Goal: Task Accomplishment & Management: Manage account settings

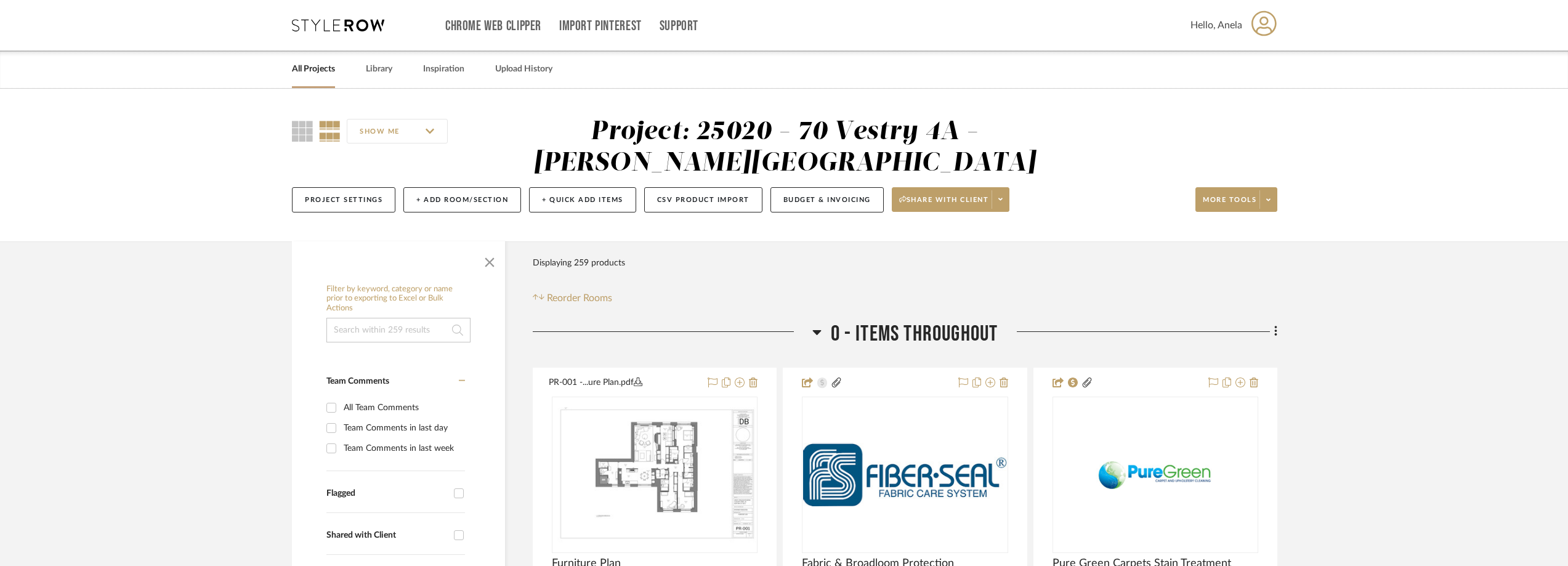
click at [372, 21] on icon at bounding box center [338, 25] width 93 height 13
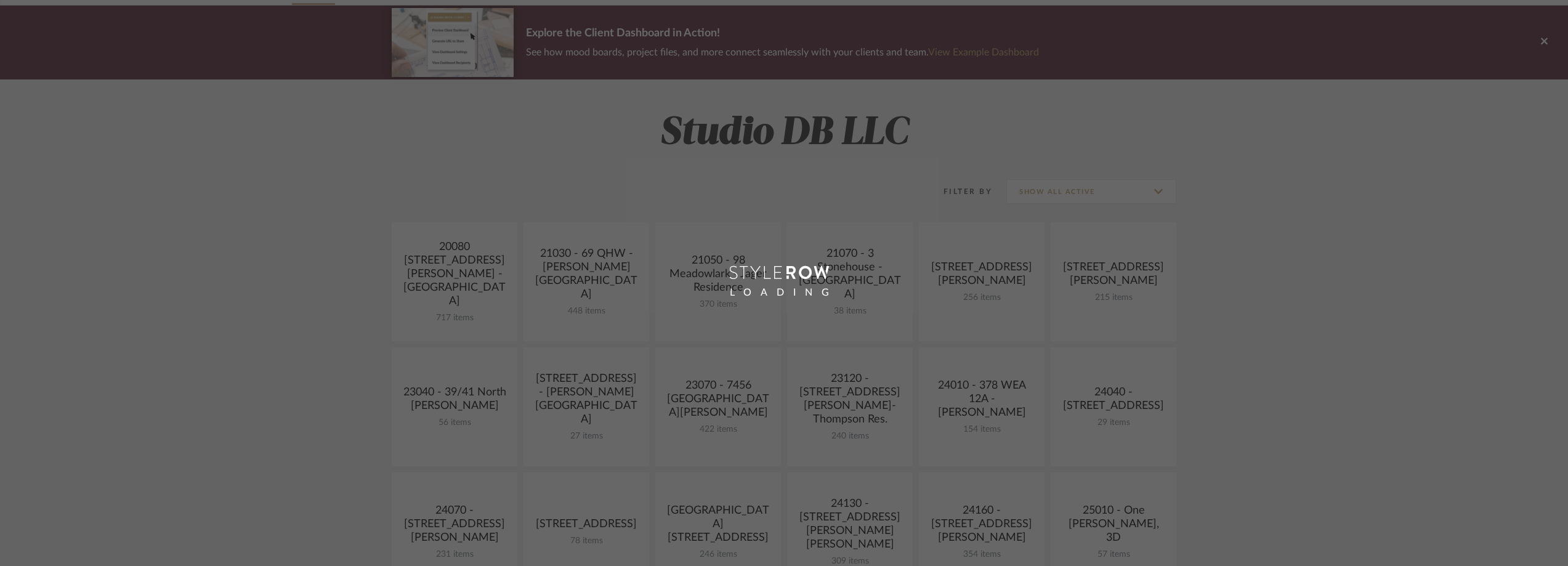
scroll to position [369, 0]
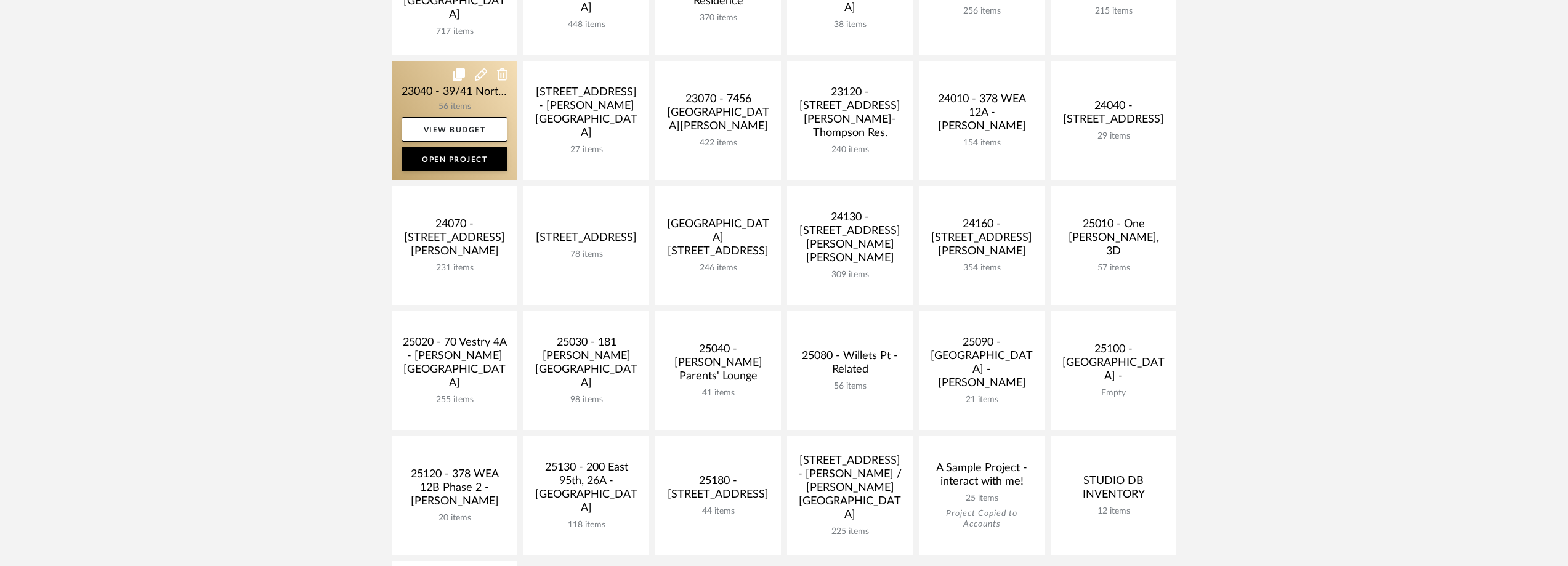
click at [429, 96] on link at bounding box center [454, 120] width 126 height 119
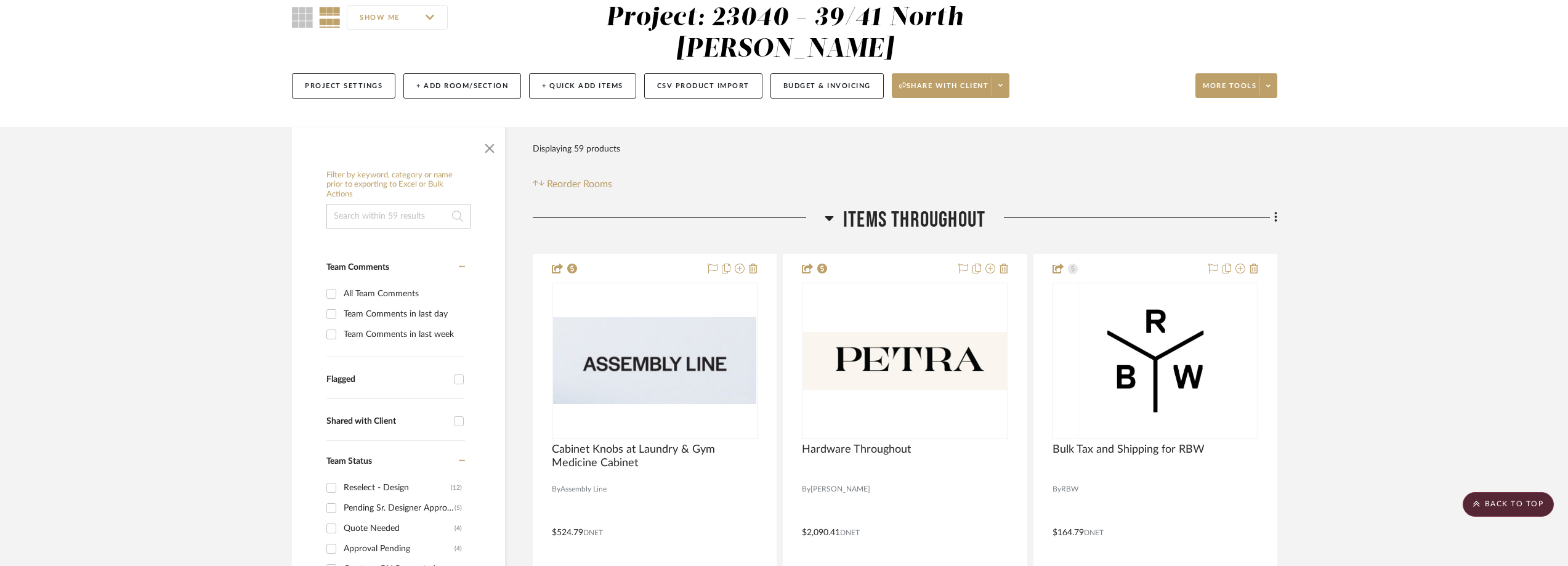
scroll to position [369, 0]
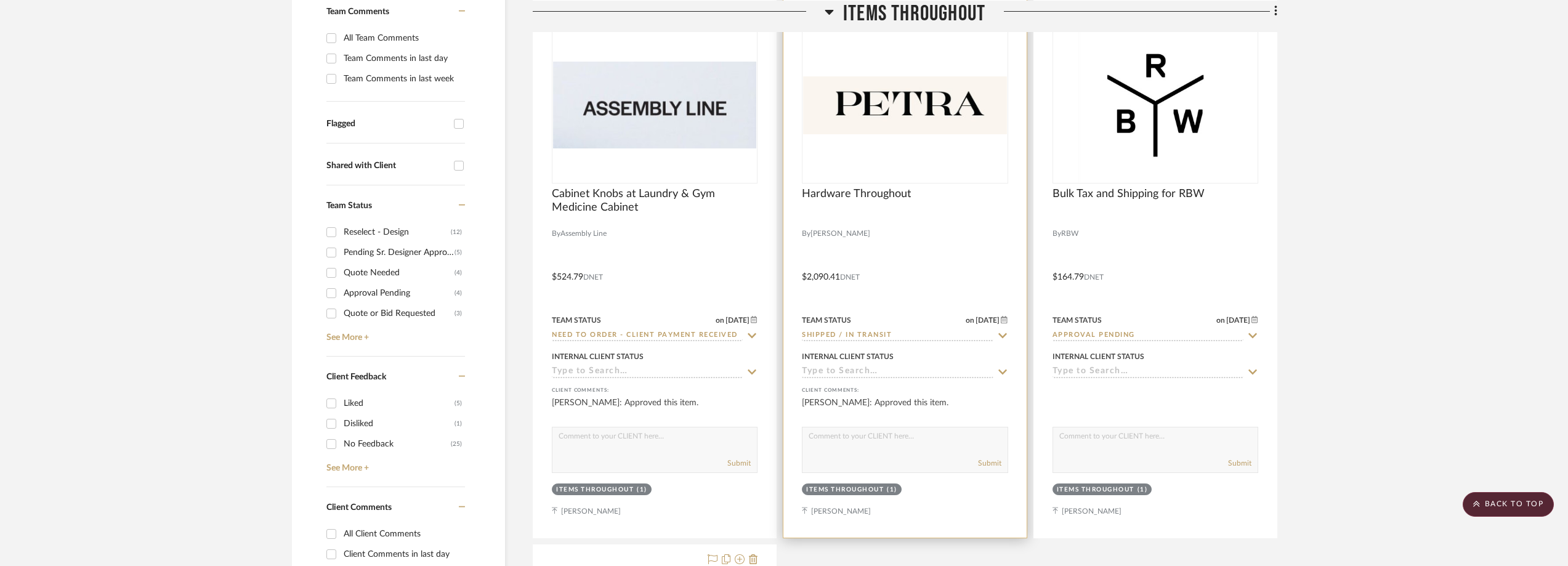
click at [1003, 332] on icon at bounding box center [1003, 335] width 11 height 9
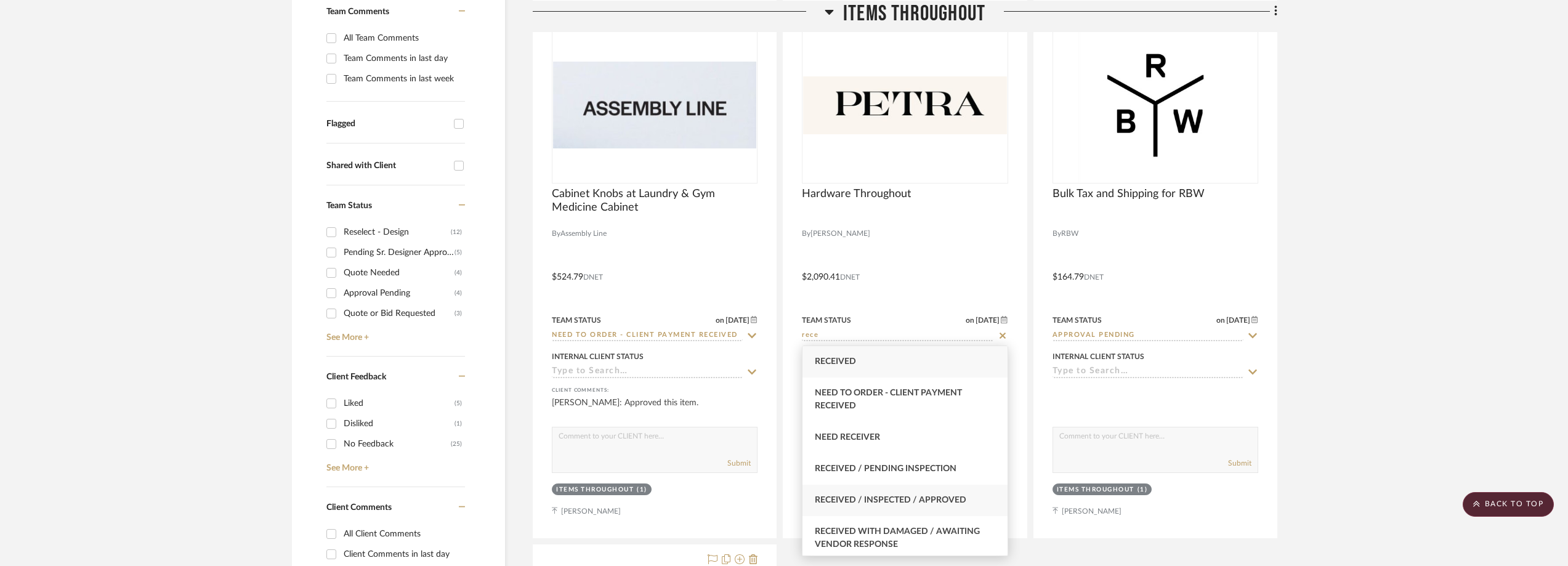
type input "rece"
click at [943, 496] on span "Received / Inspected / Approved" at bounding box center [891, 500] width 152 height 9
type input "[DATE]"
type input "Received / Inspected / Approved"
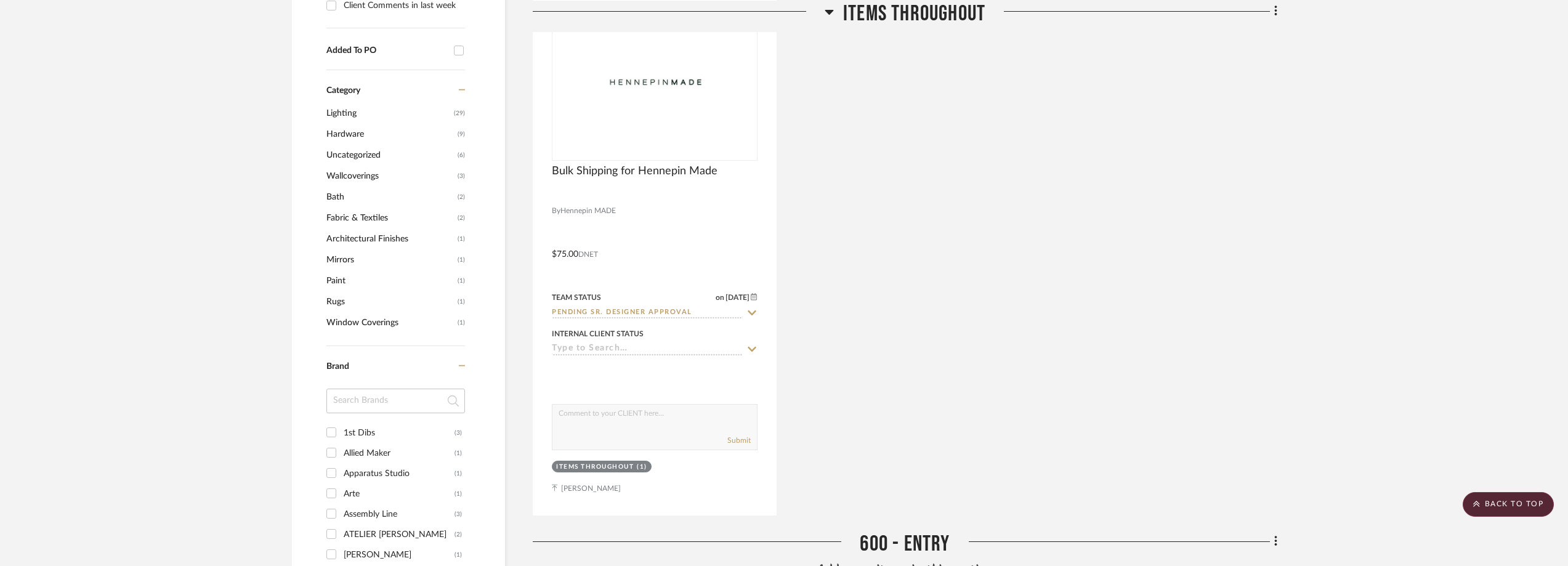
scroll to position [1170, 0]
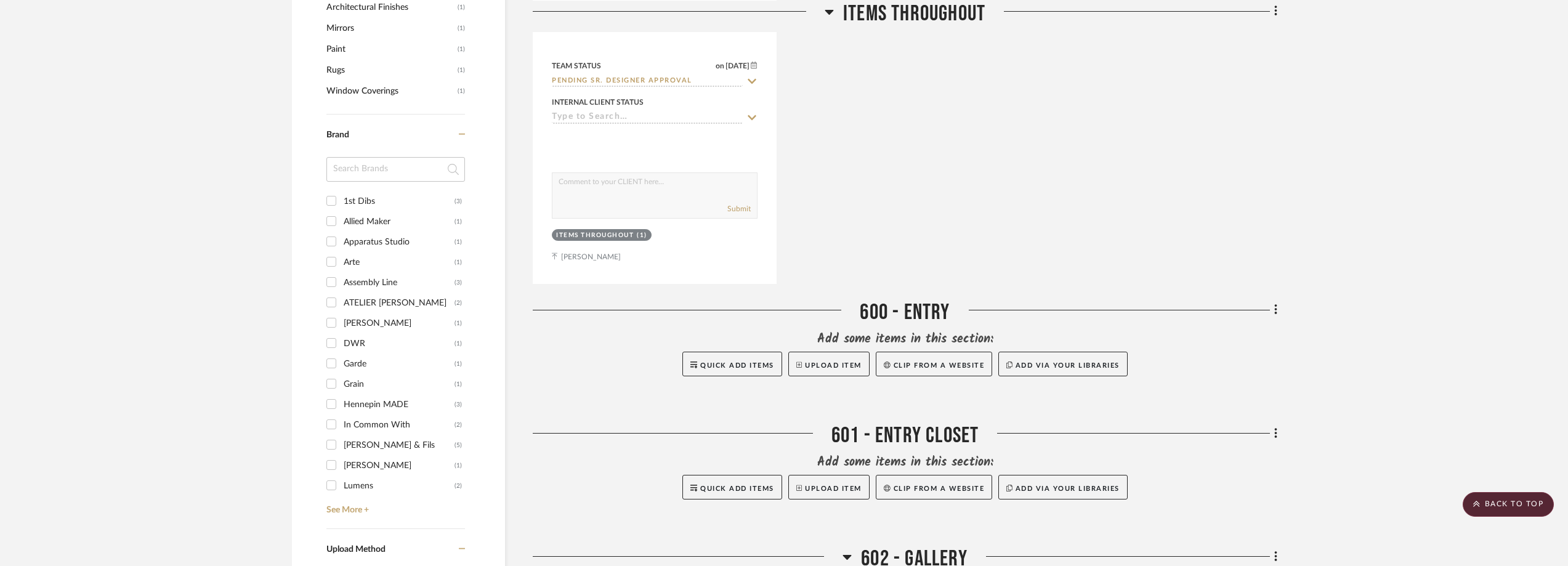
click at [372, 175] on input at bounding box center [395, 169] width 138 height 25
type input "petr"
click at [369, 205] on div "[PERSON_NAME]" at bounding box center [399, 201] width 111 height 20
click at [342, 205] on input "Petra (2)" at bounding box center [331, 200] width 20 height 20
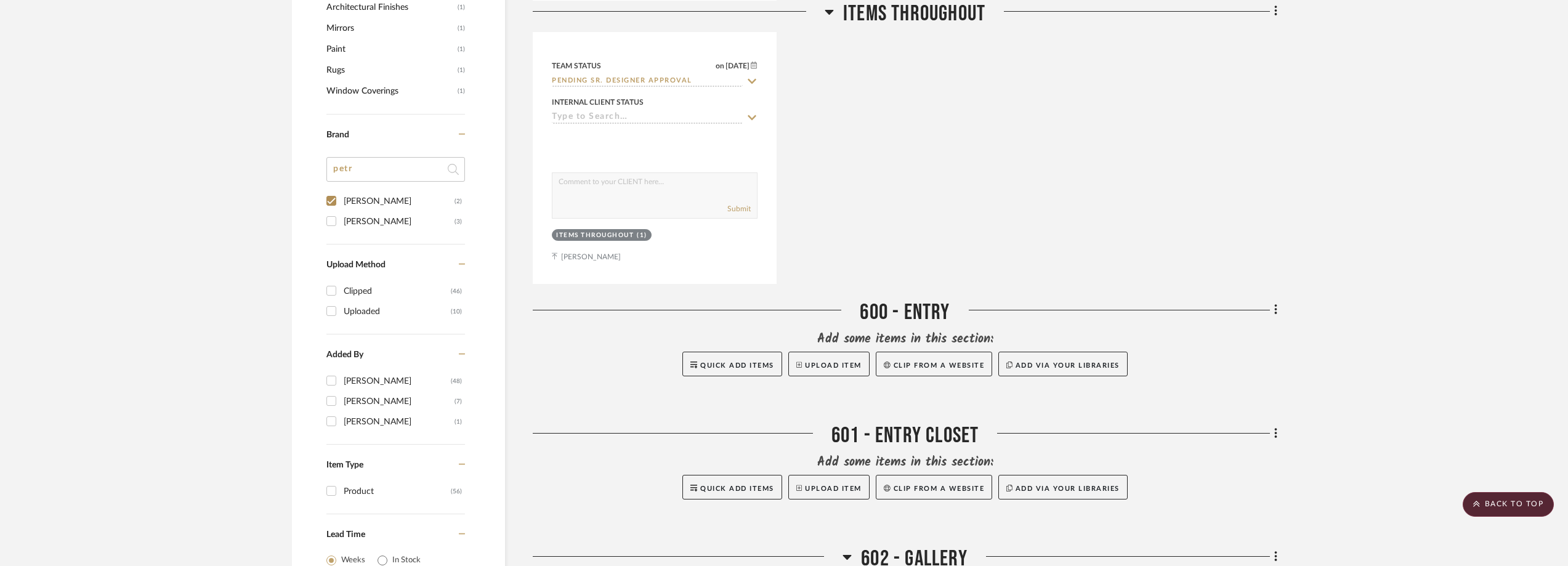
checkbox input "true"
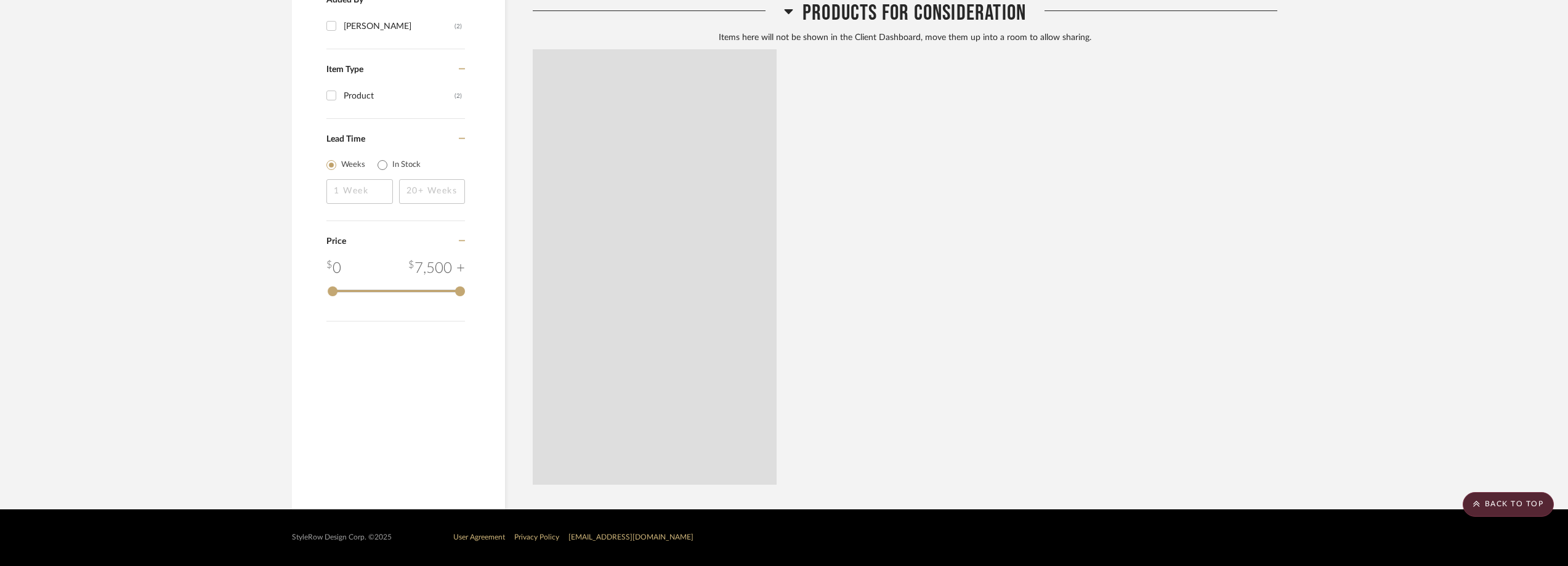
scroll to position [938, 0]
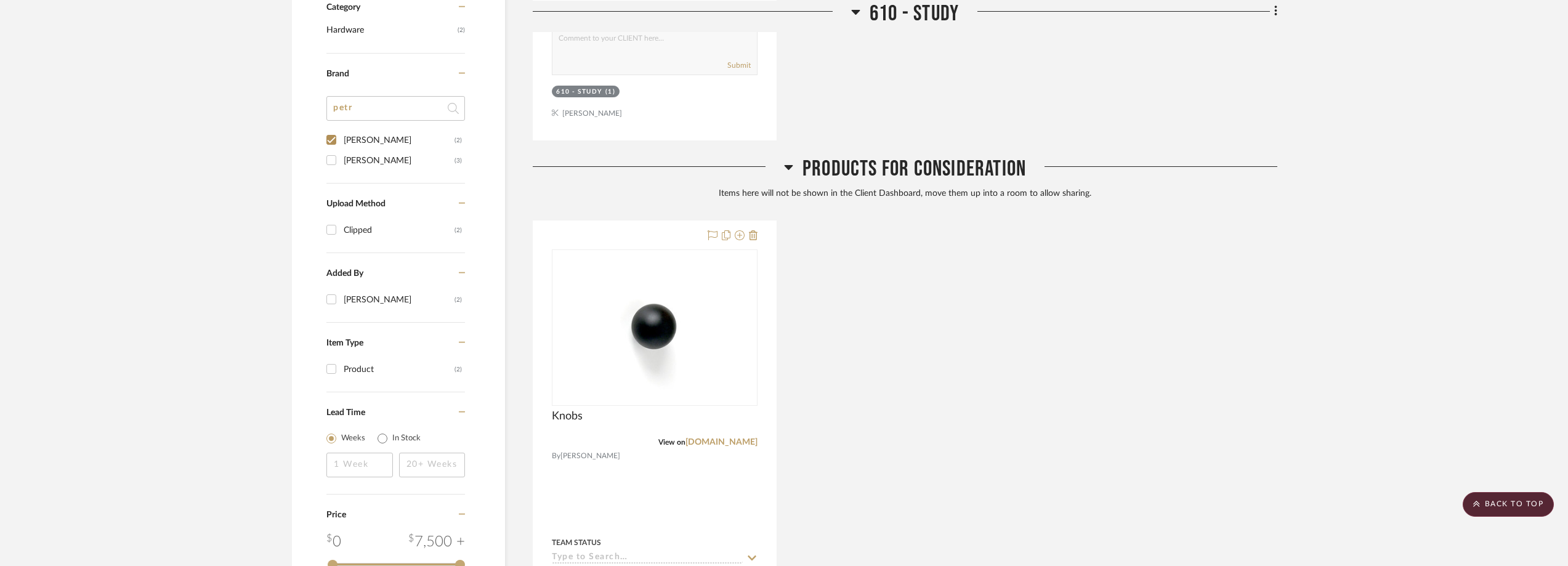
scroll to position [568, 0]
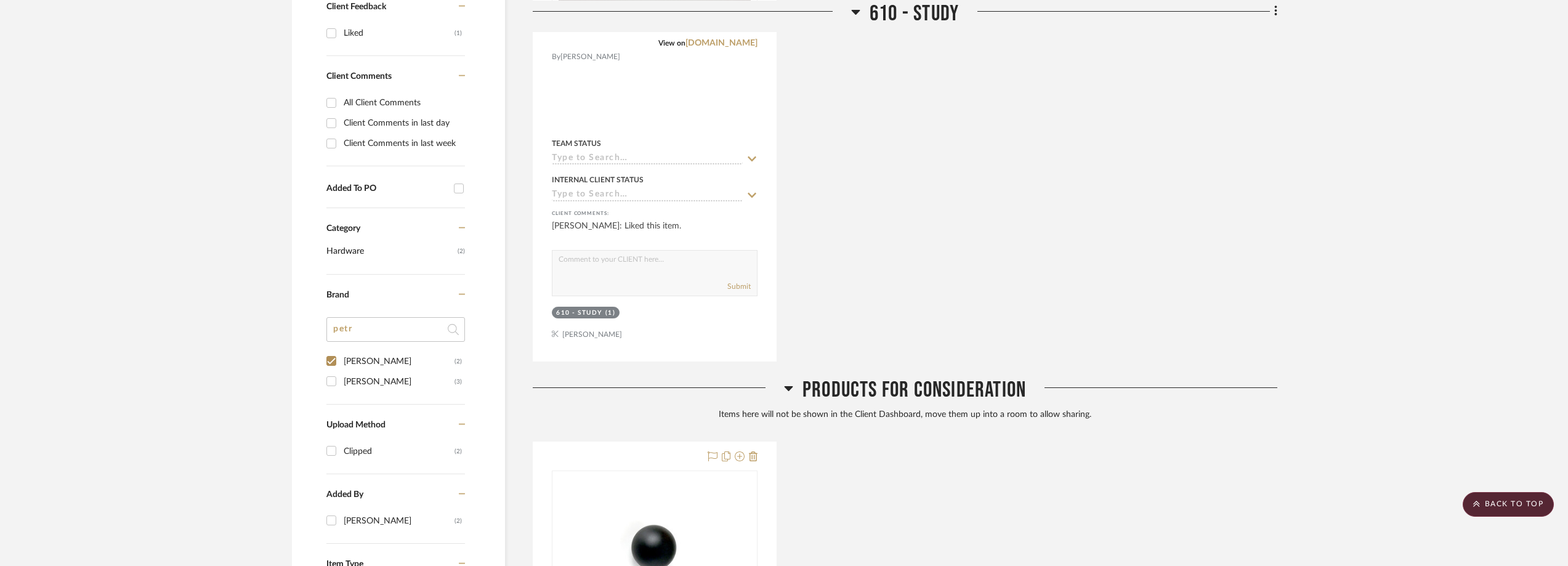
click at [387, 379] on div "[PERSON_NAME]" at bounding box center [399, 381] width 111 height 20
click at [342, 379] on input "[PERSON_NAME] (3)" at bounding box center [331, 381] width 20 height 20
checkbox input "true"
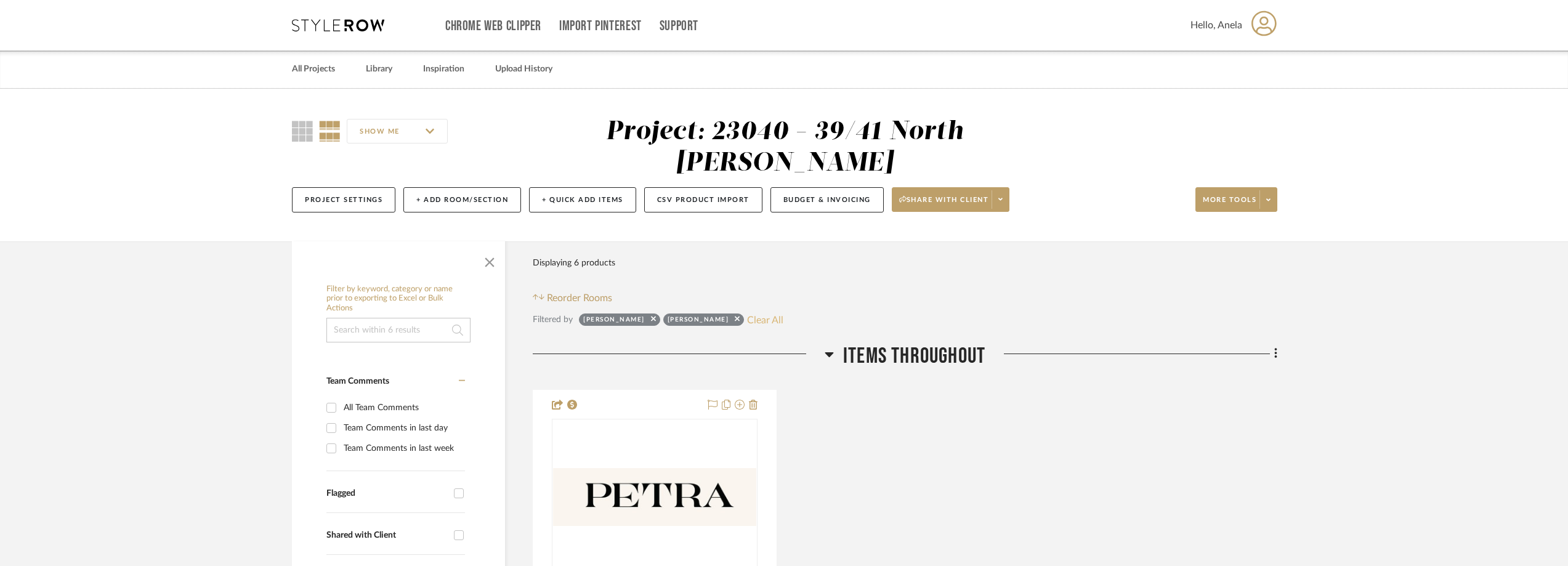
click at [747, 313] on button "Clear All" at bounding box center [765, 319] width 36 height 16
checkbox input "false"
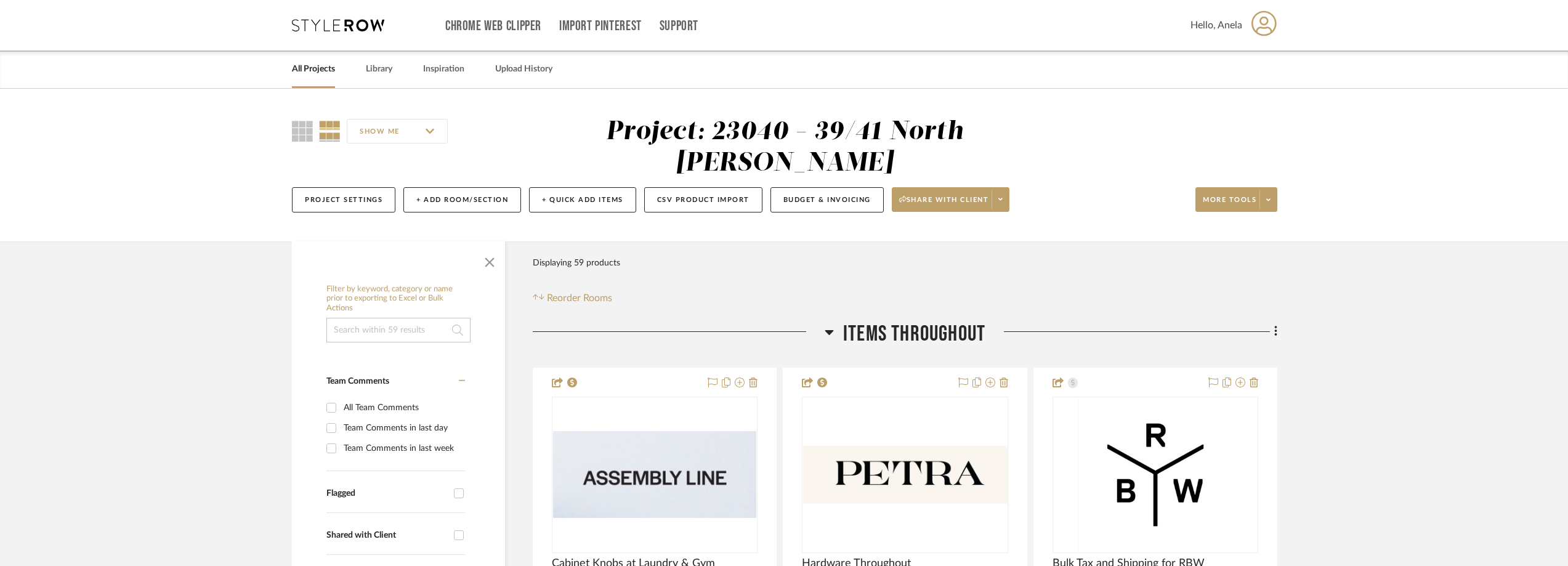
click at [332, 21] on icon at bounding box center [338, 25] width 93 height 13
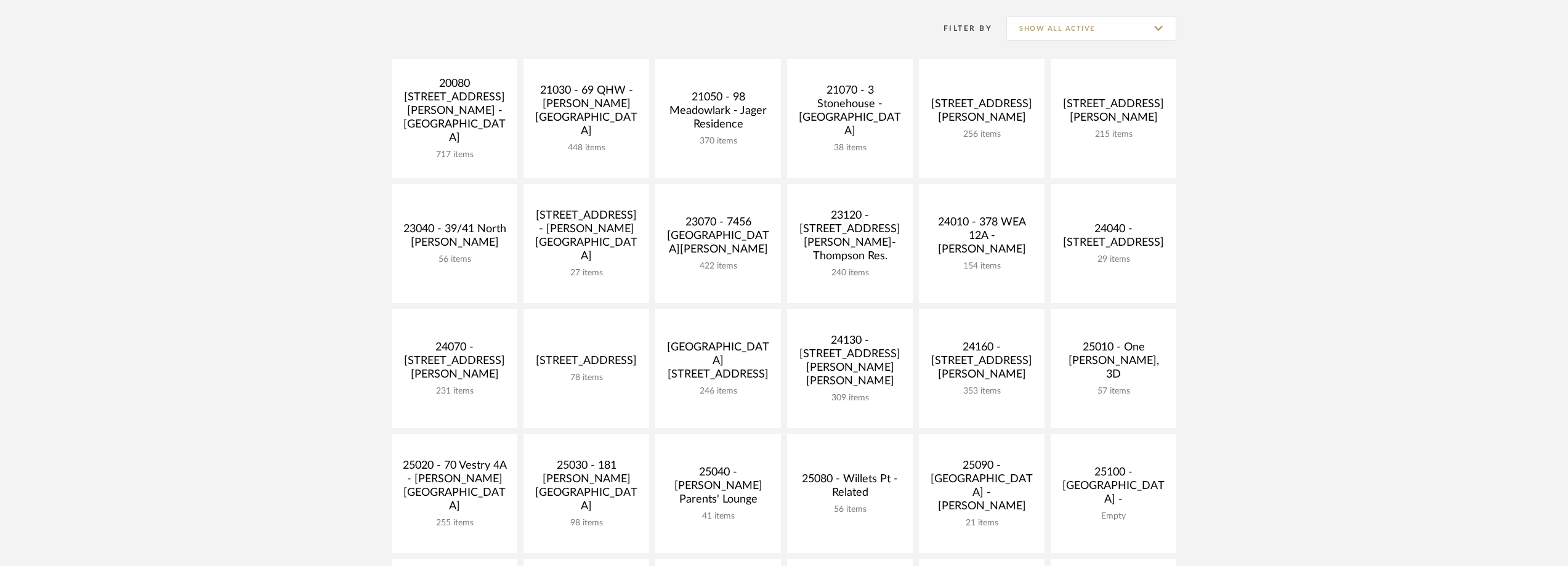
scroll to position [308, 0]
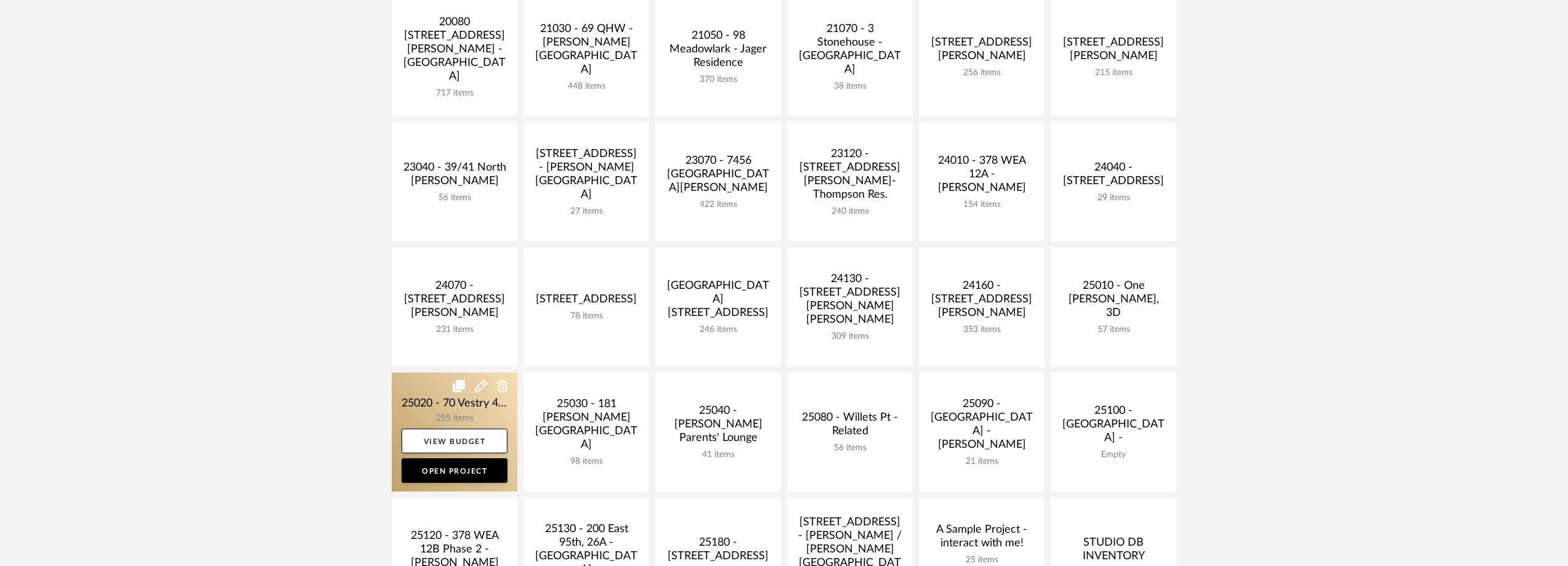
click at [412, 394] on link at bounding box center [454, 432] width 126 height 119
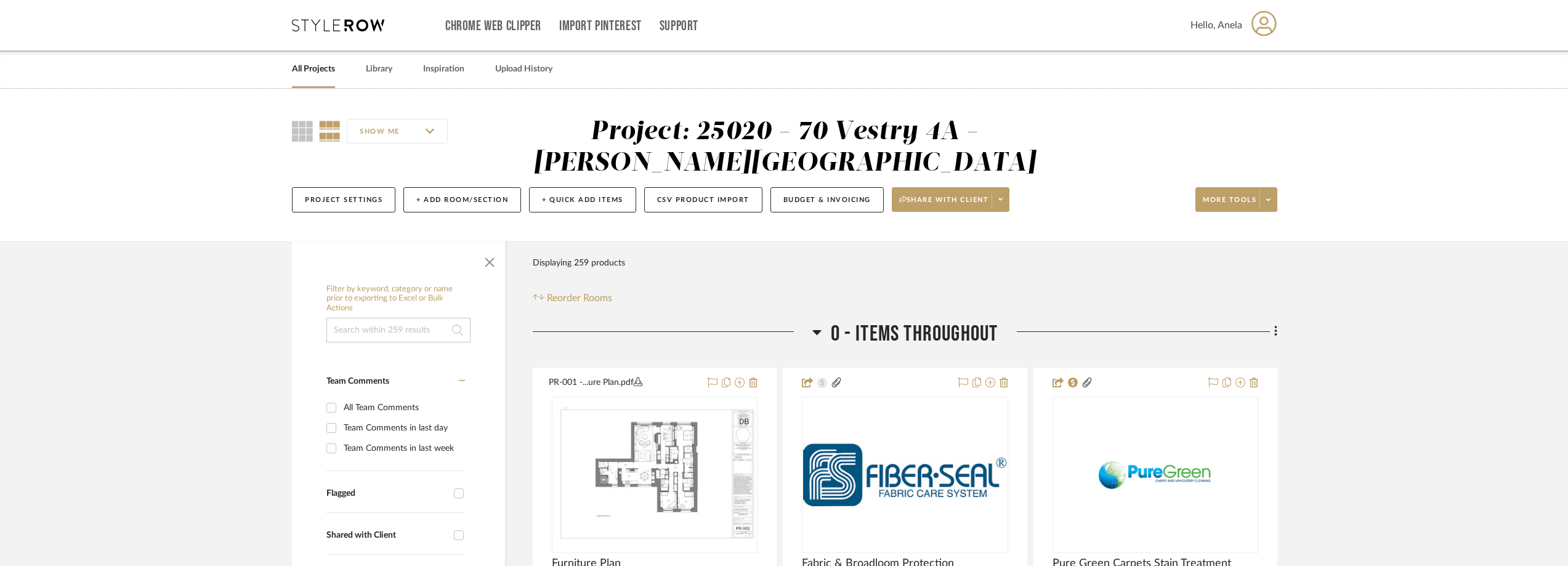
scroll to position [431, 0]
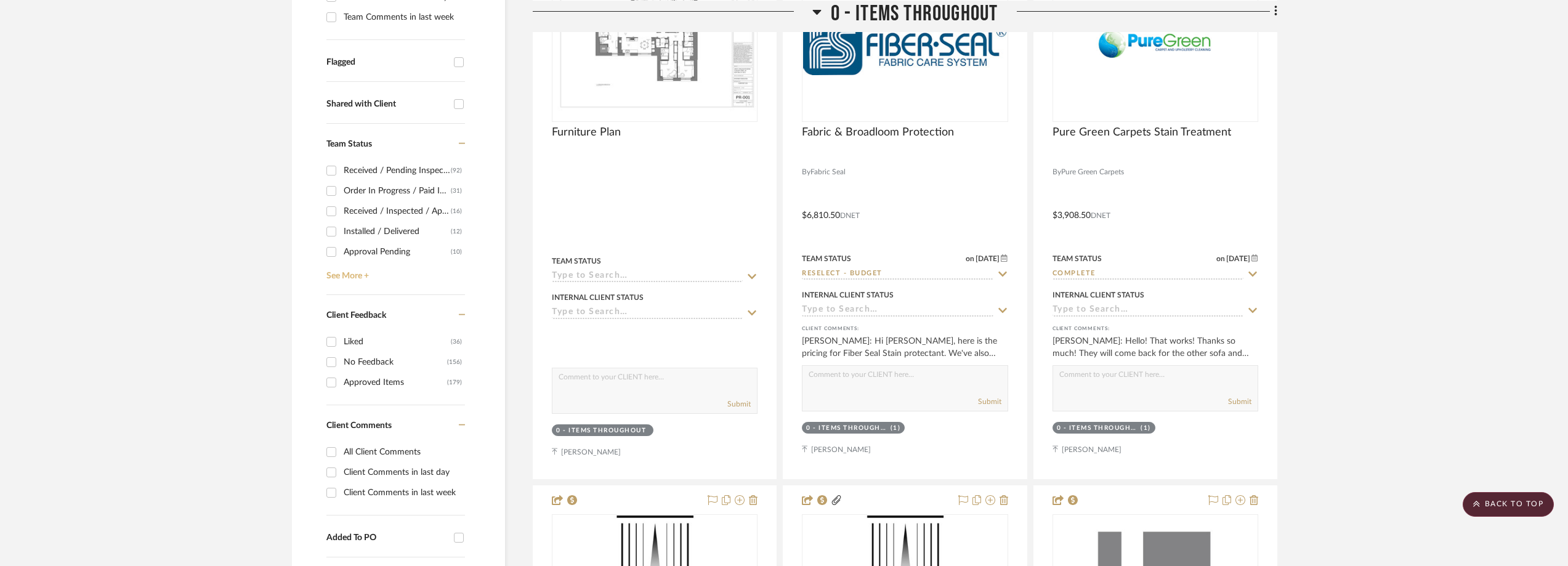
click at [342, 275] on link "See More +" at bounding box center [394, 271] width 142 height 20
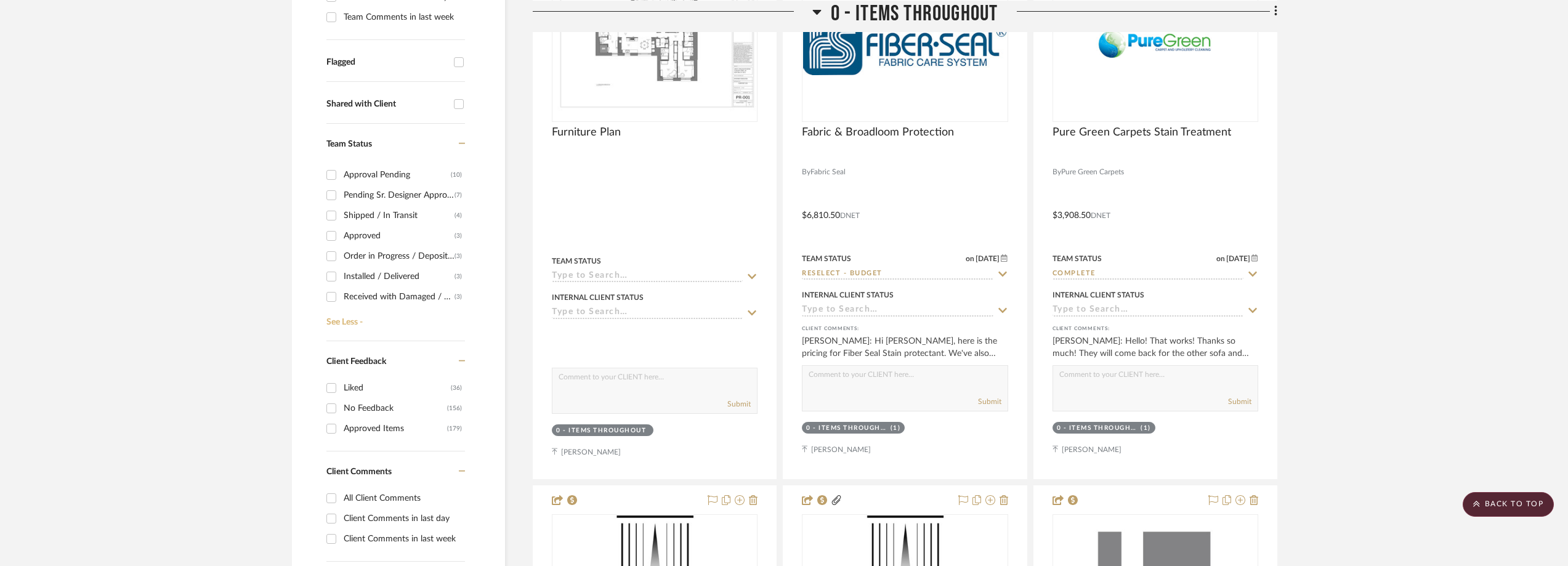
scroll to position [62, 0]
click at [369, 228] on div "Shipped / In Transit" at bounding box center [399, 231] width 111 height 20
click at [342, 228] on input "Shipped / In Transit (4)" at bounding box center [331, 231] width 20 height 20
checkbox input "true"
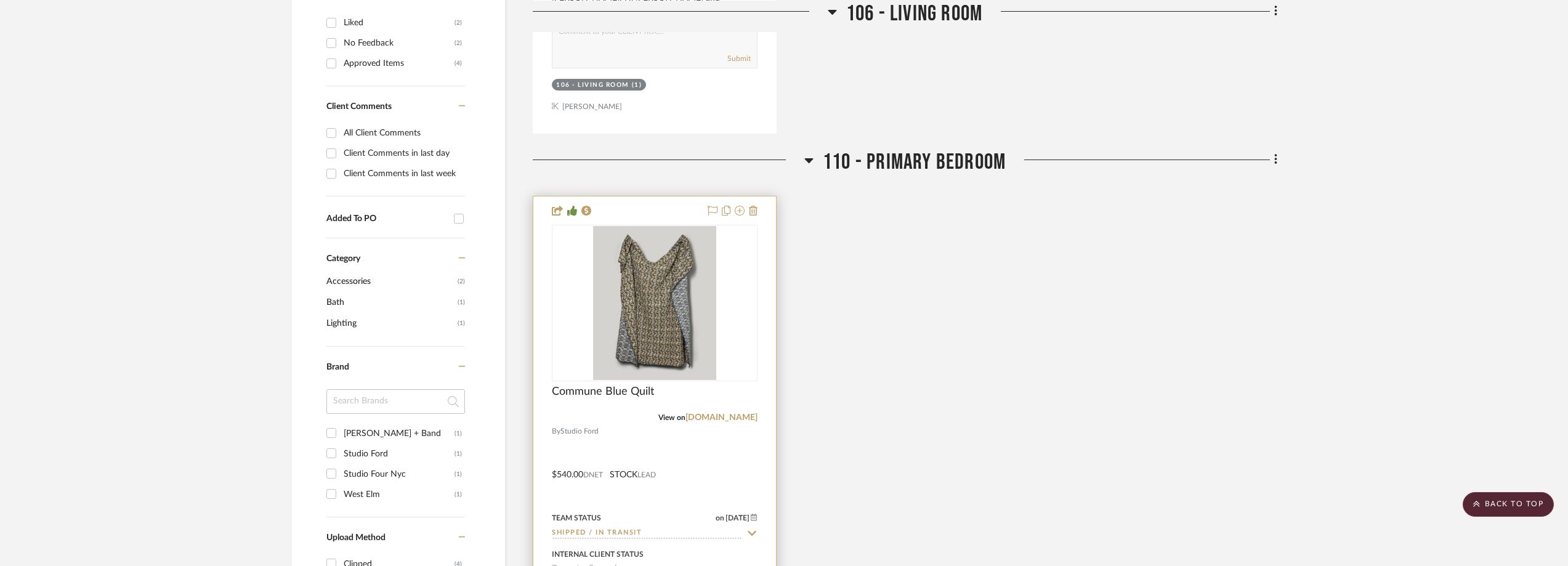
scroll to position [985, 0]
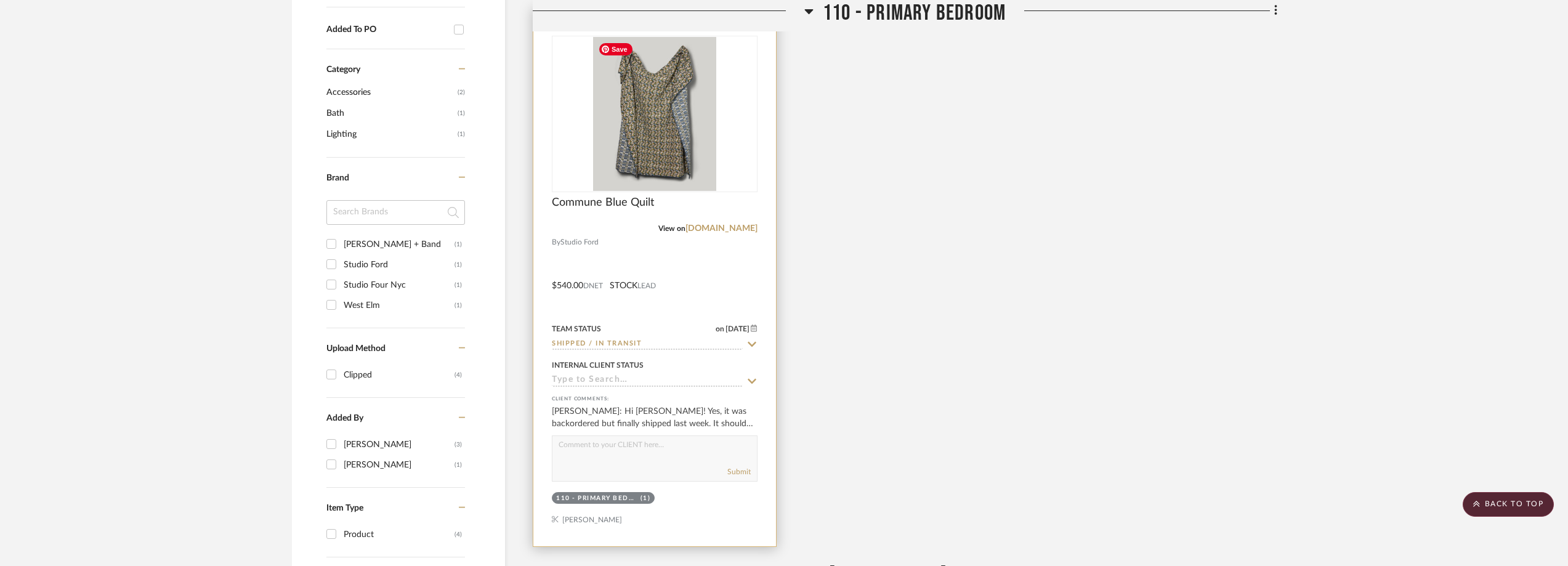
click at [0, 0] on img at bounding box center [0, 0] width 0 height 0
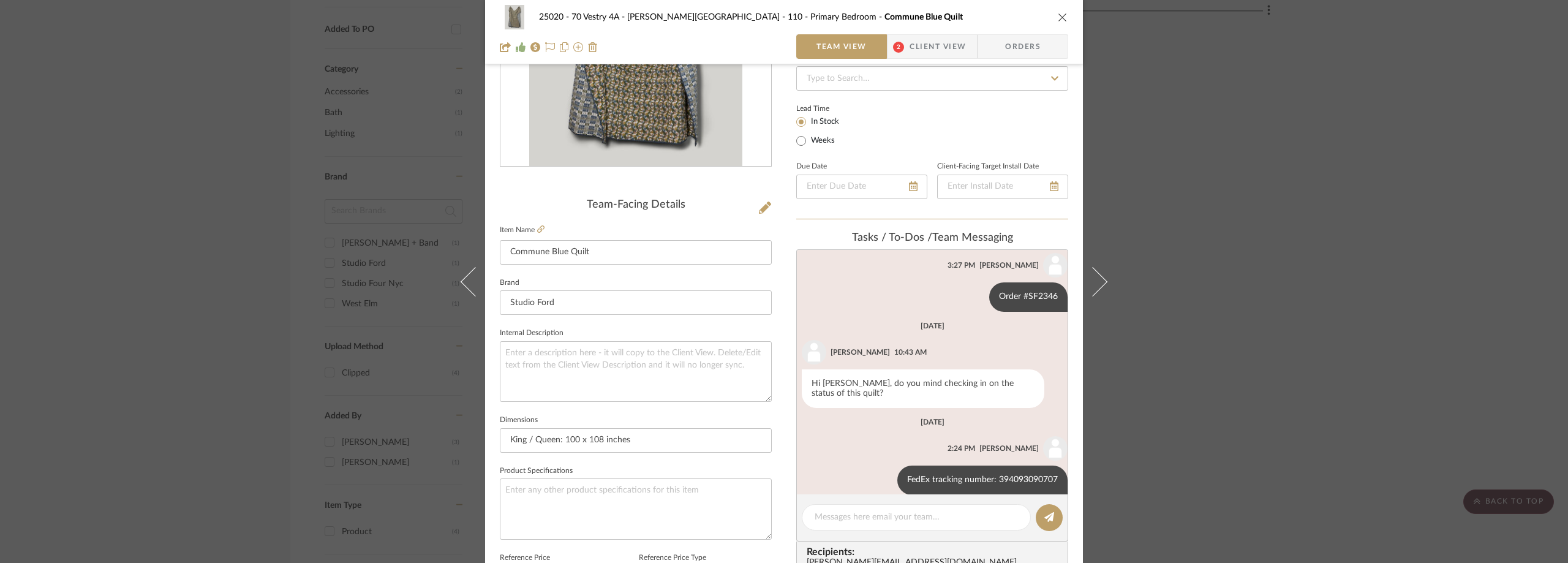
scroll to position [507, 0]
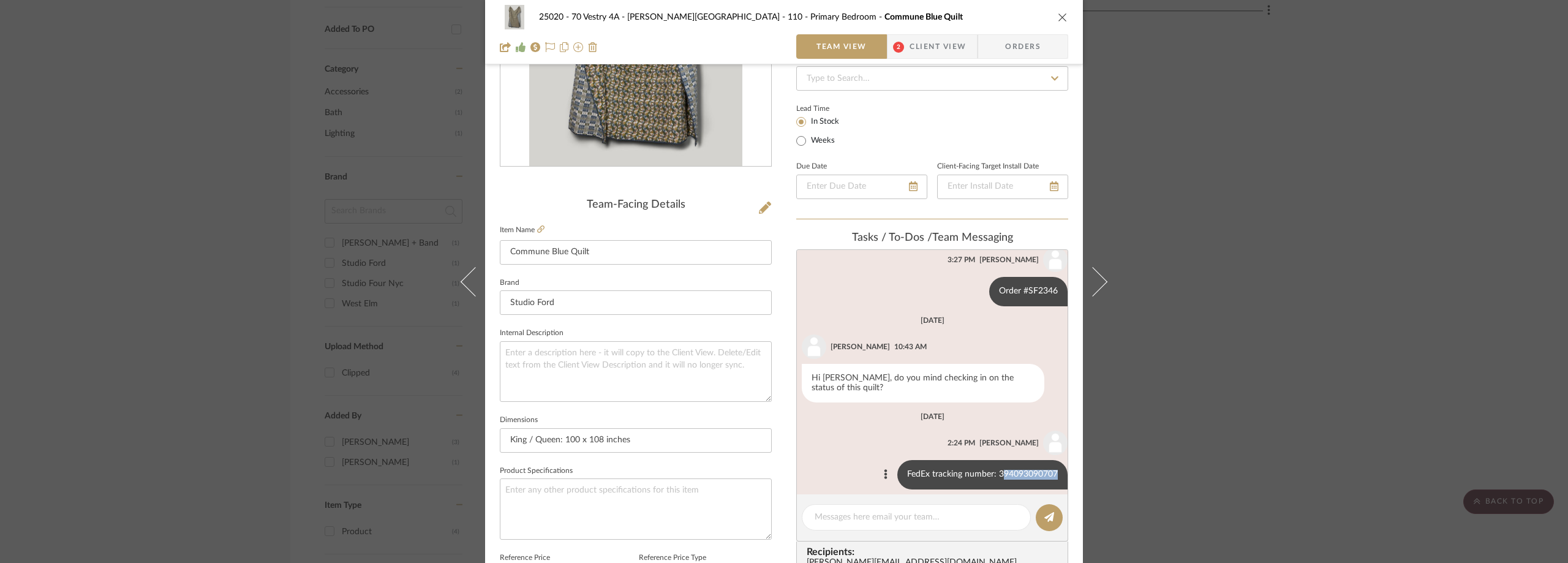
drag, startPoint x: 991, startPoint y: 467, endPoint x: 1052, endPoint y: 465, distance: 61.0
click at [1052, 465] on div "FedEx tracking number: 394093090707" at bounding box center [982, 474] width 171 height 29
click at [1007, 463] on div "FedEx tracking number: 394093090707" at bounding box center [982, 474] width 171 height 29
drag, startPoint x: 987, startPoint y: 466, endPoint x: 1038, endPoint y: 465, distance: 51.0
click at [1051, 465] on div "FedEx tracking number: 394093090707" at bounding box center [982, 474] width 171 height 29
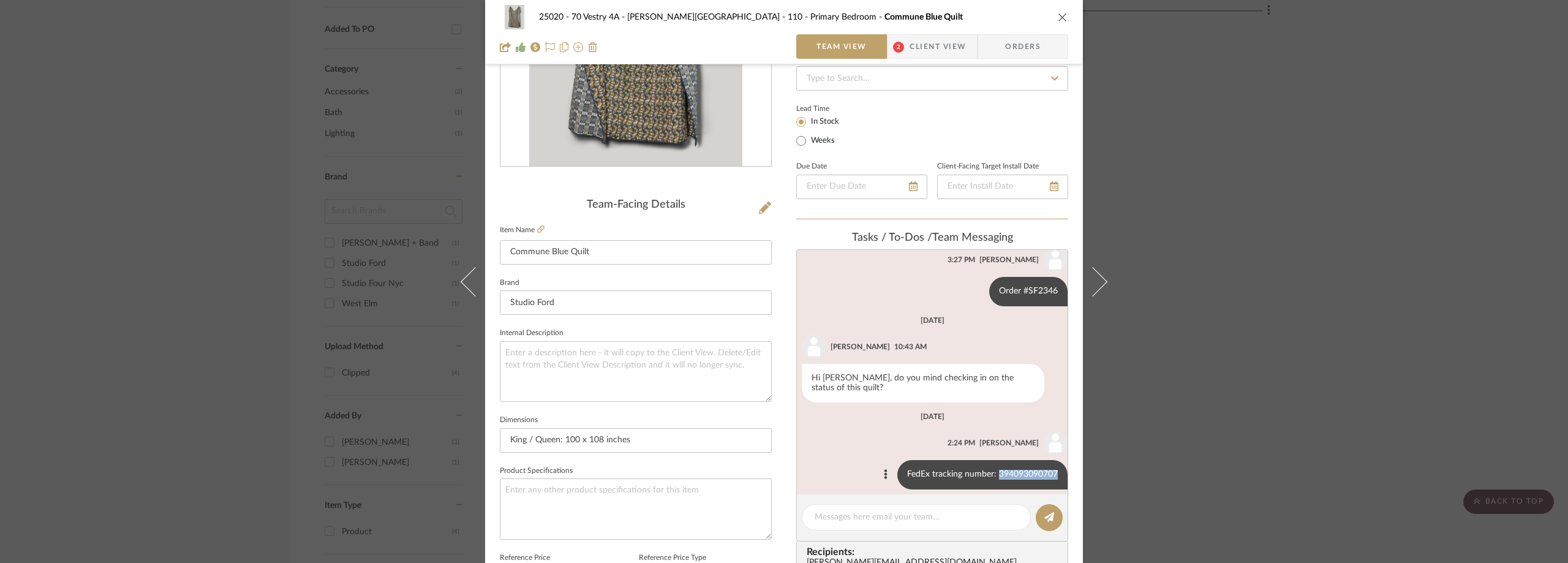
copy div "394093090707"
click at [910, 42] on span "Client View" at bounding box center [938, 46] width 57 height 24
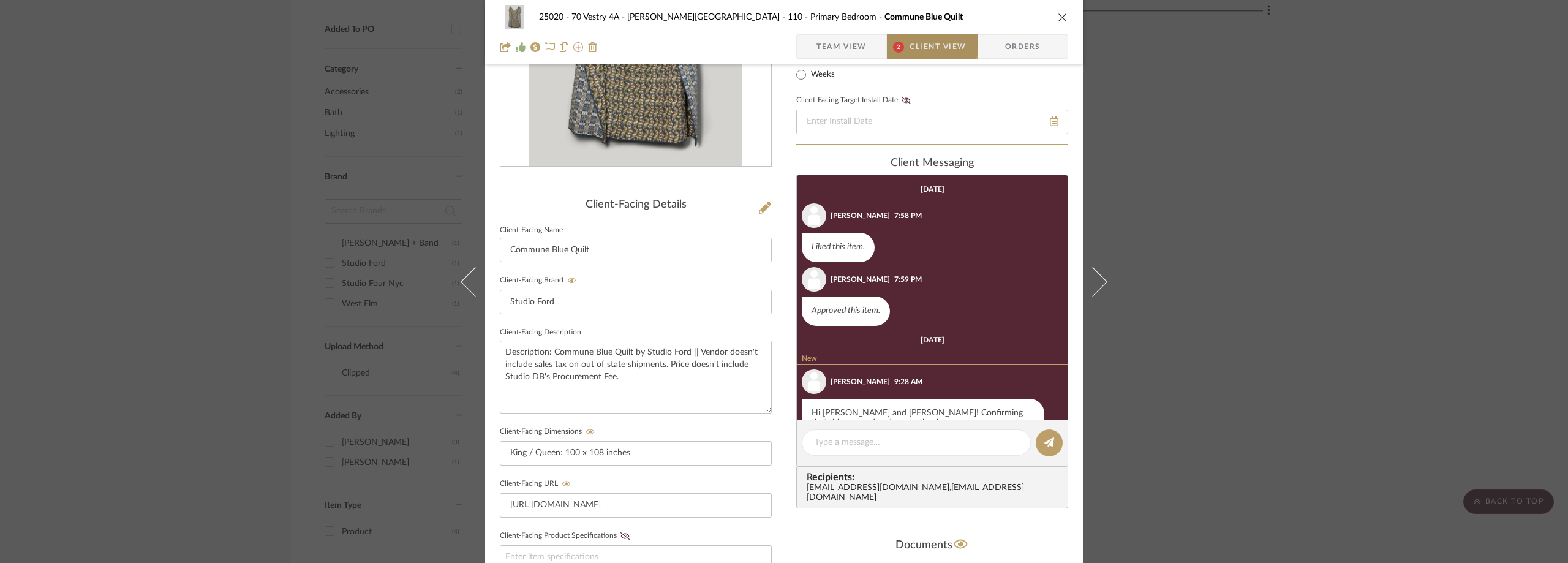
scroll to position [122, 0]
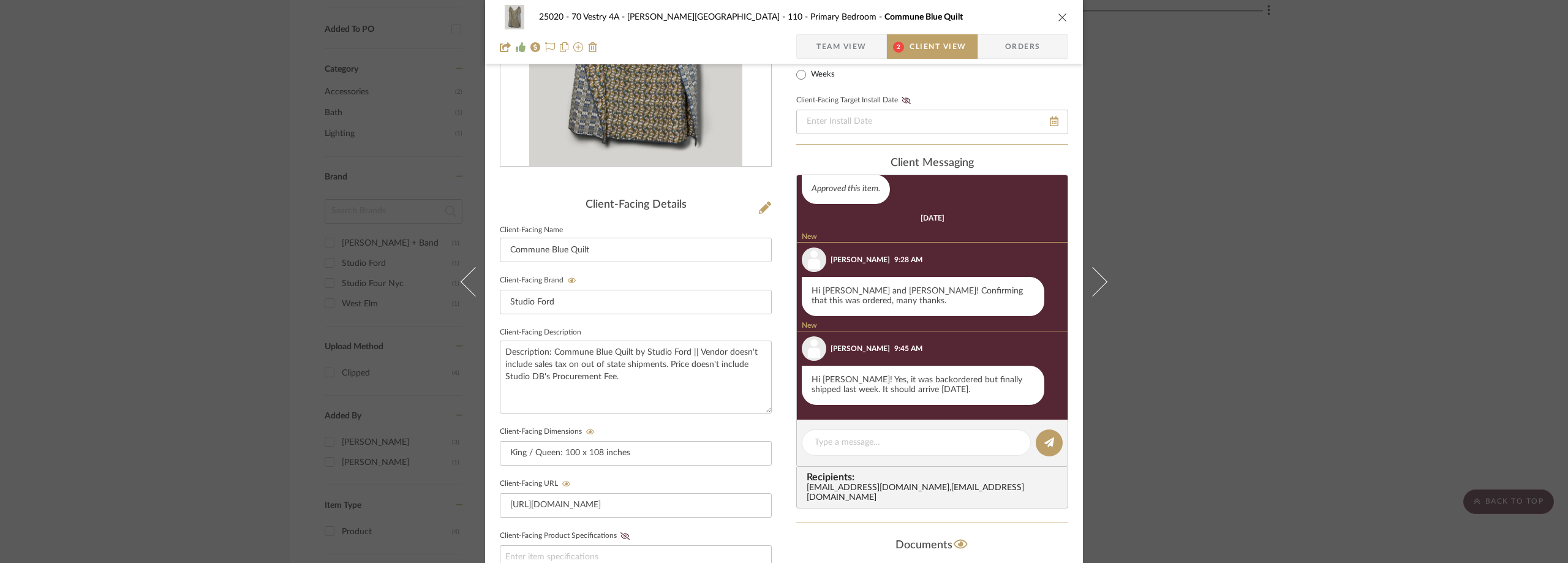
click at [1204, 49] on div "25020 - 70 Vestry 4A - [PERSON_NAME] 110 - Primary Bedroom Commune Blue Quilt T…" at bounding box center [784, 282] width 1568 height 563
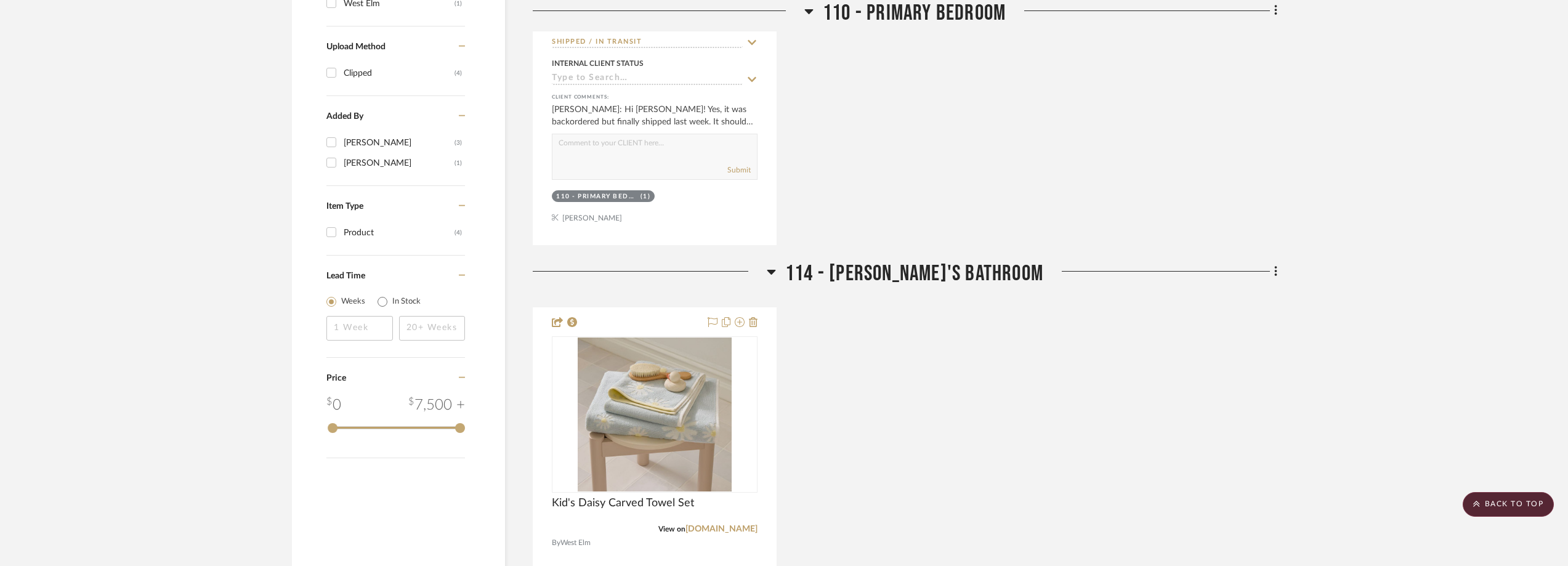
scroll to position [1477, 0]
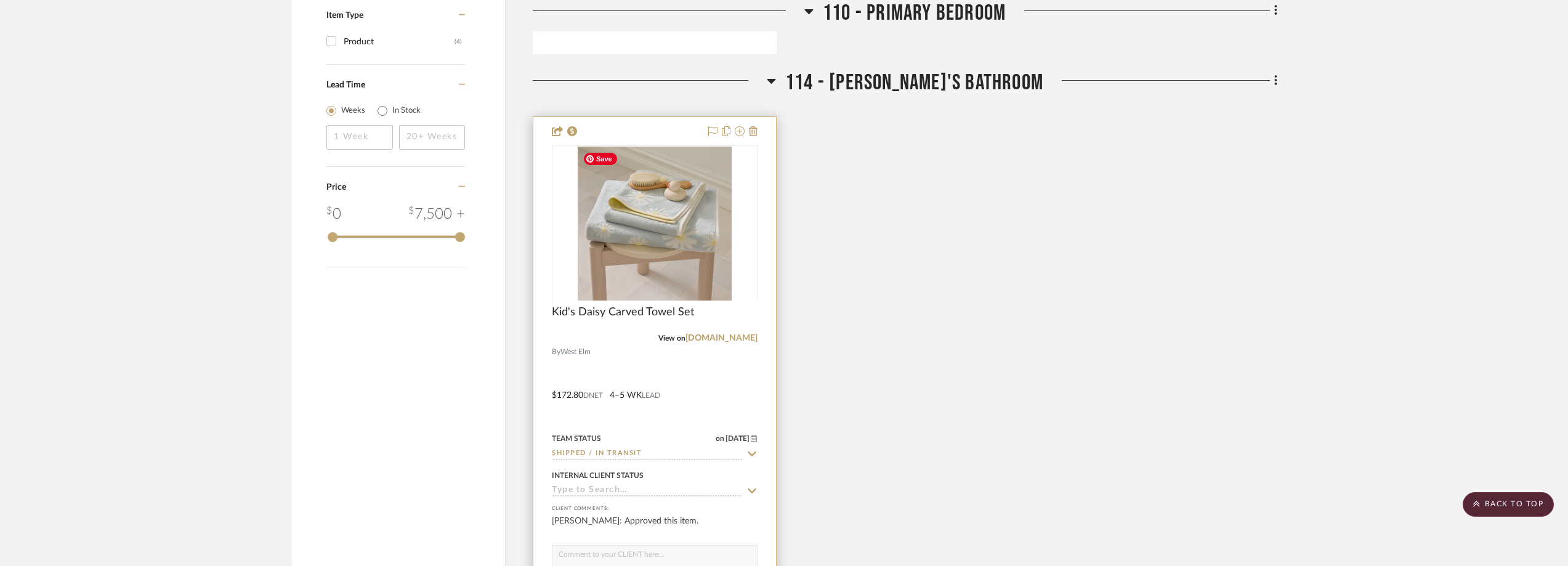
click at [684, 216] on img "0" at bounding box center [655, 223] width 154 height 154
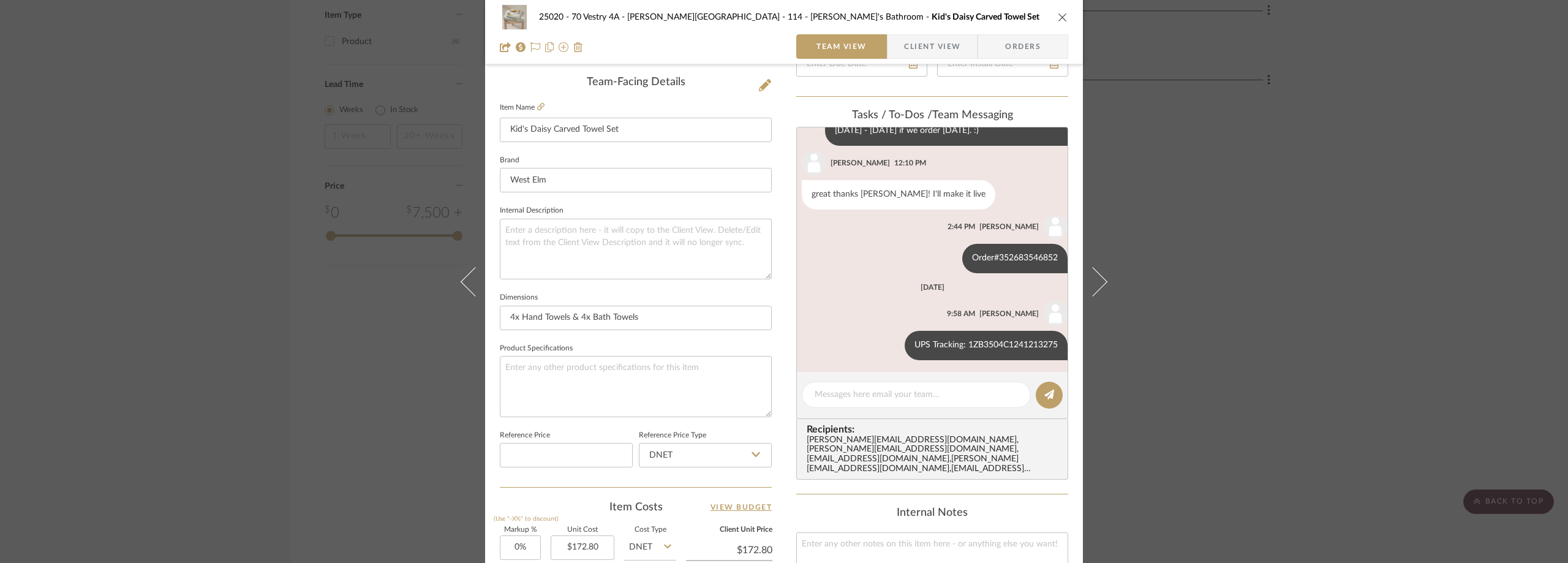
scroll to position [520, 0]
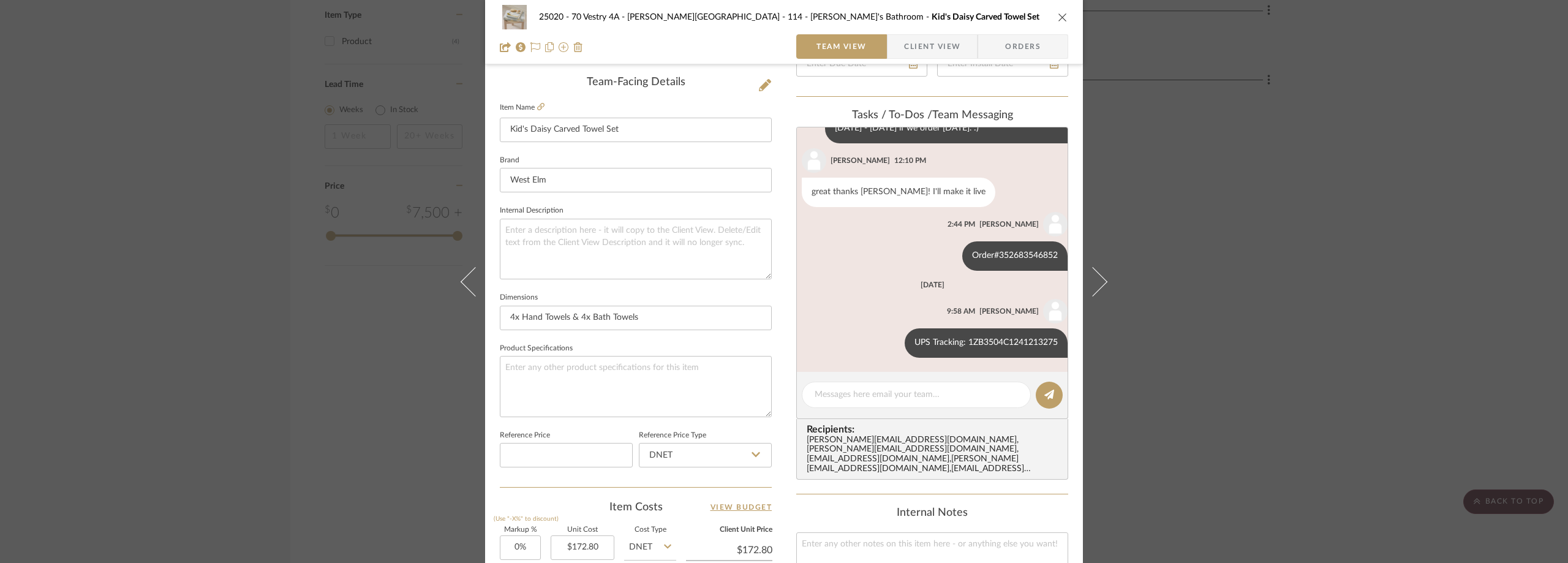
click at [1298, 238] on div "25020 - 70 Vestry 4A - [PERSON_NAME] 114 - [PERSON_NAME]'s Bathroom Kid's Daisy…" at bounding box center [784, 282] width 1568 height 563
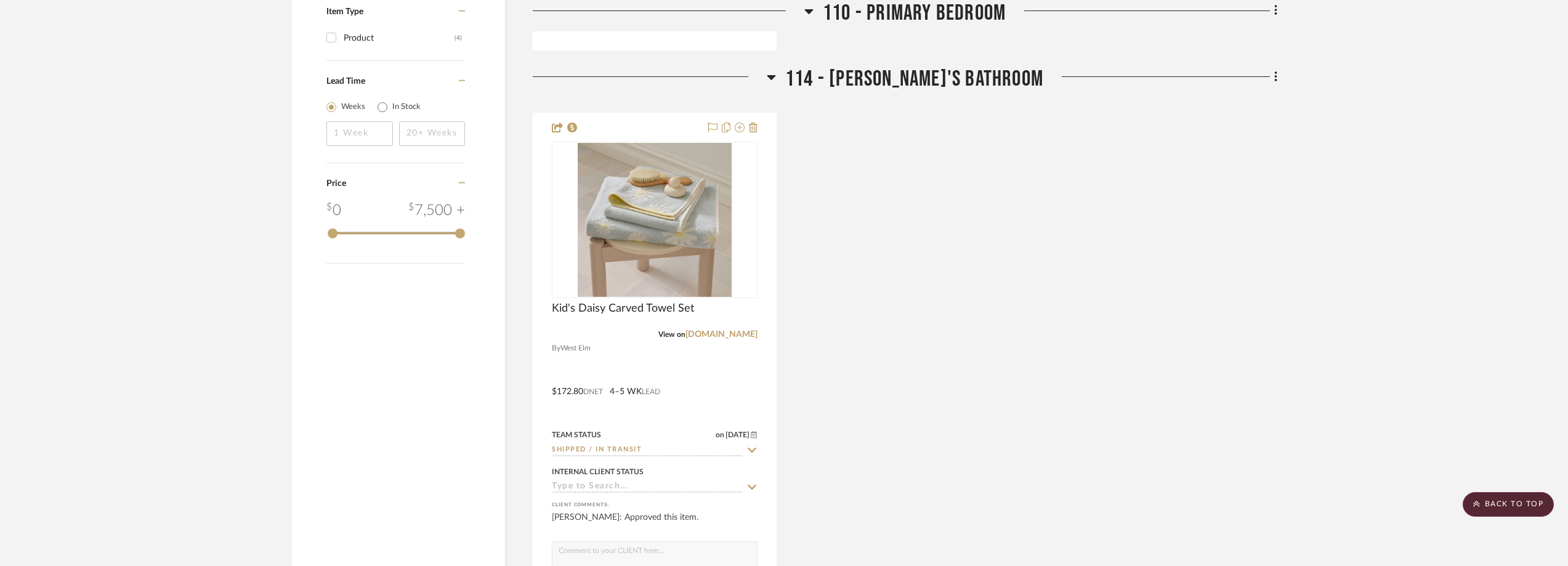
scroll to position [1662, 0]
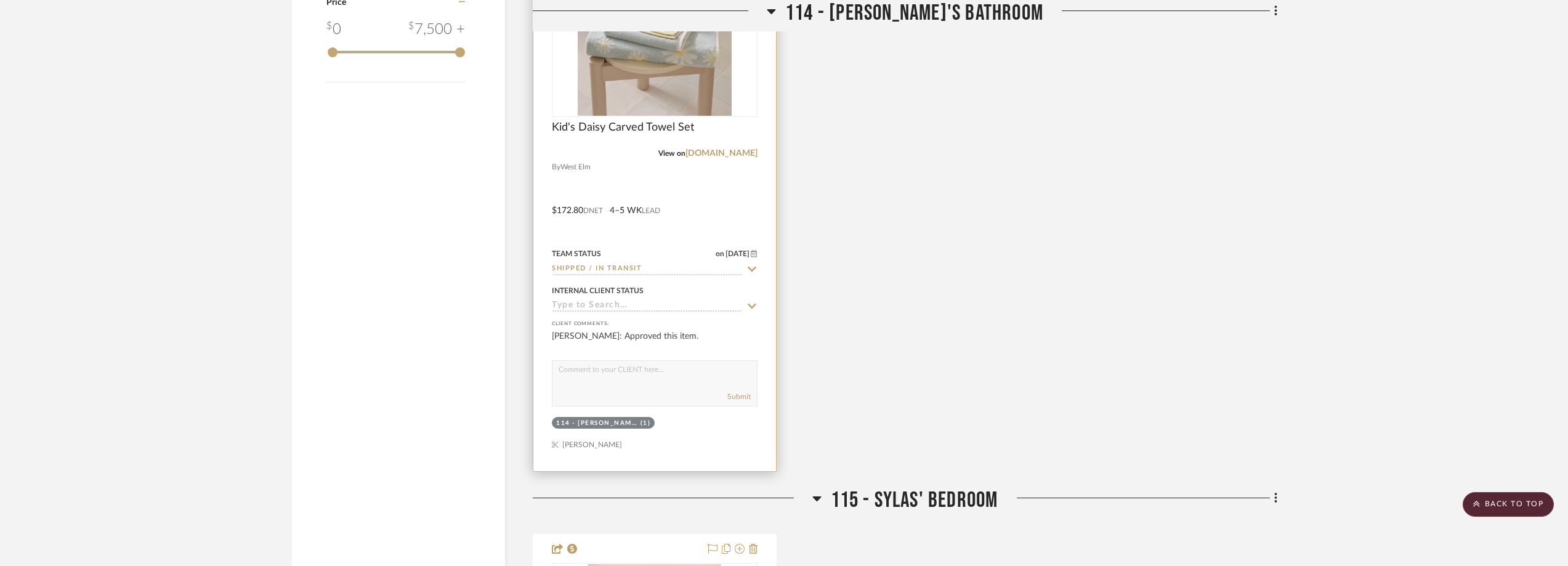
click at [748, 269] on icon at bounding box center [752, 269] width 11 height 9
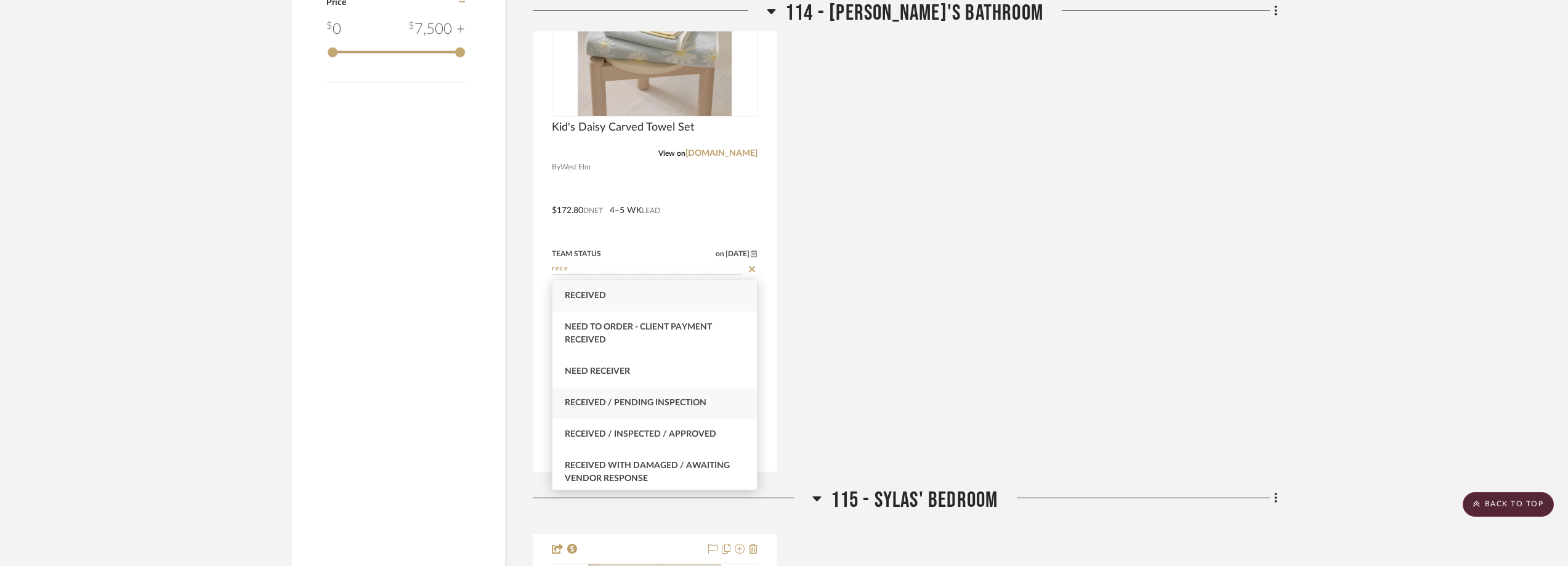
type input "rece"
click at [704, 393] on div "Received / Pending Inspection" at bounding box center [655, 403] width 205 height 32
type input "[DATE]"
type input "Received / Pending Inspection"
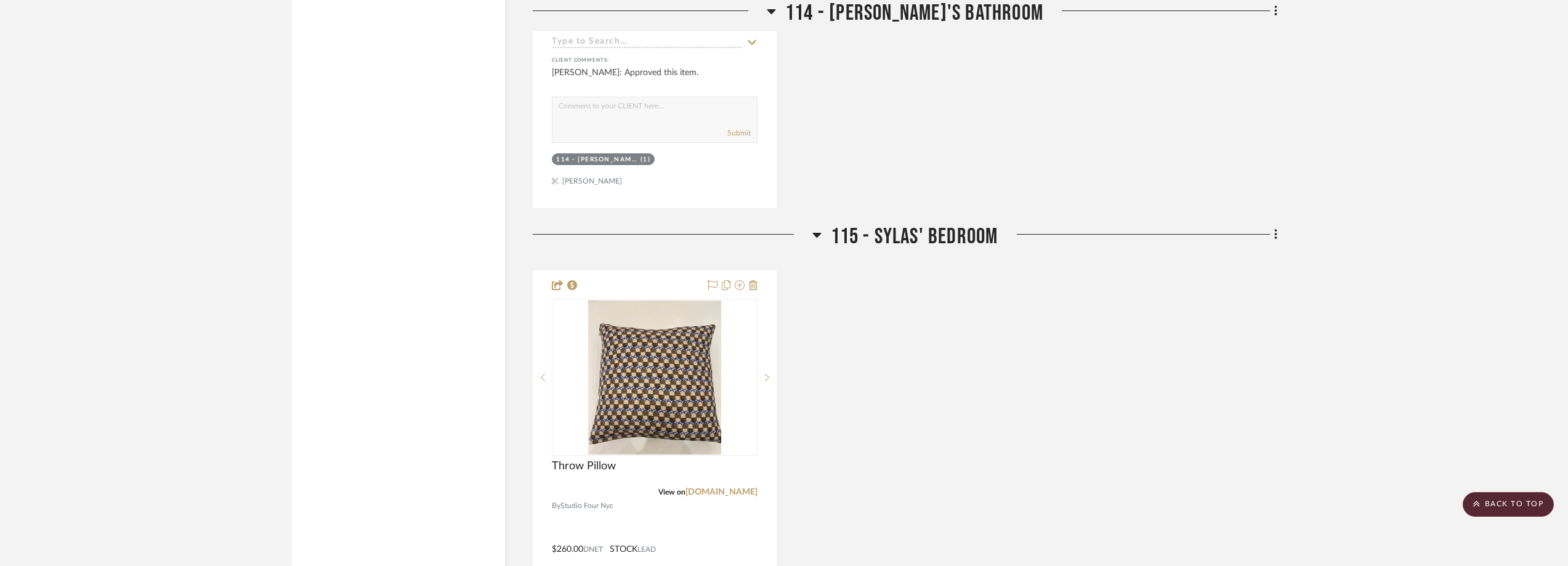
scroll to position [2093, 0]
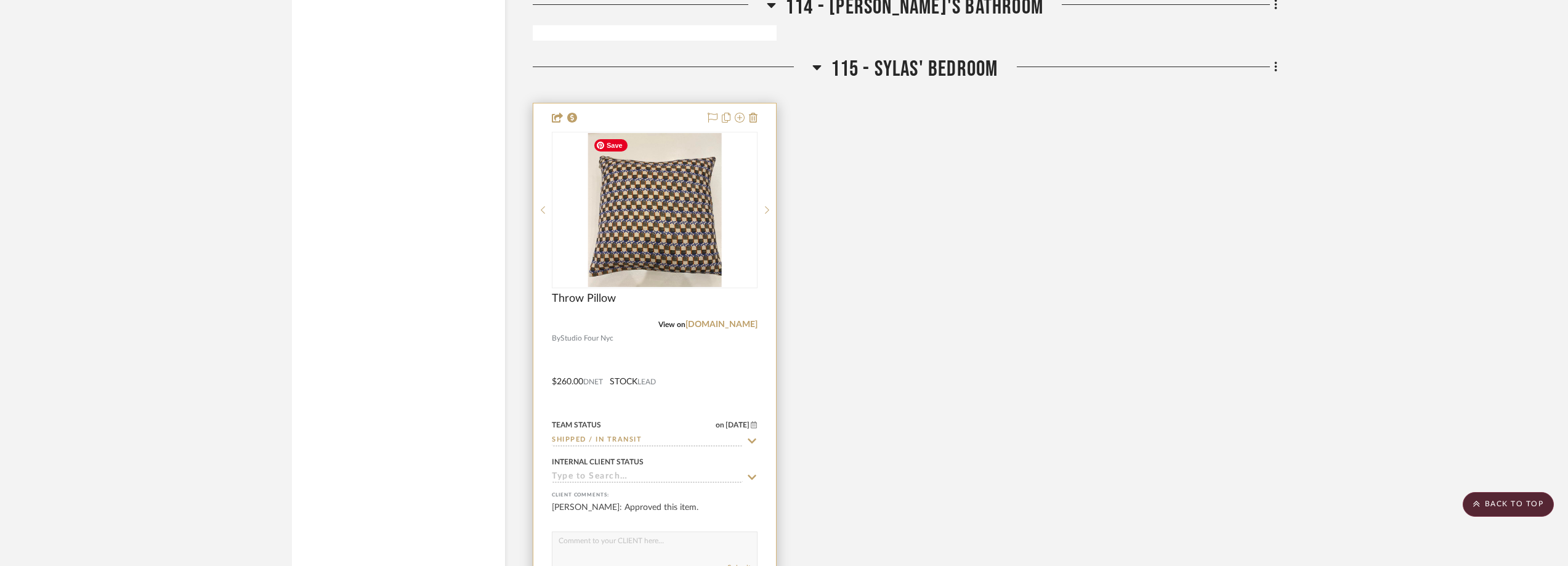
click at [0, 0] on img at bounding box center [0, 0] width 0 height 0
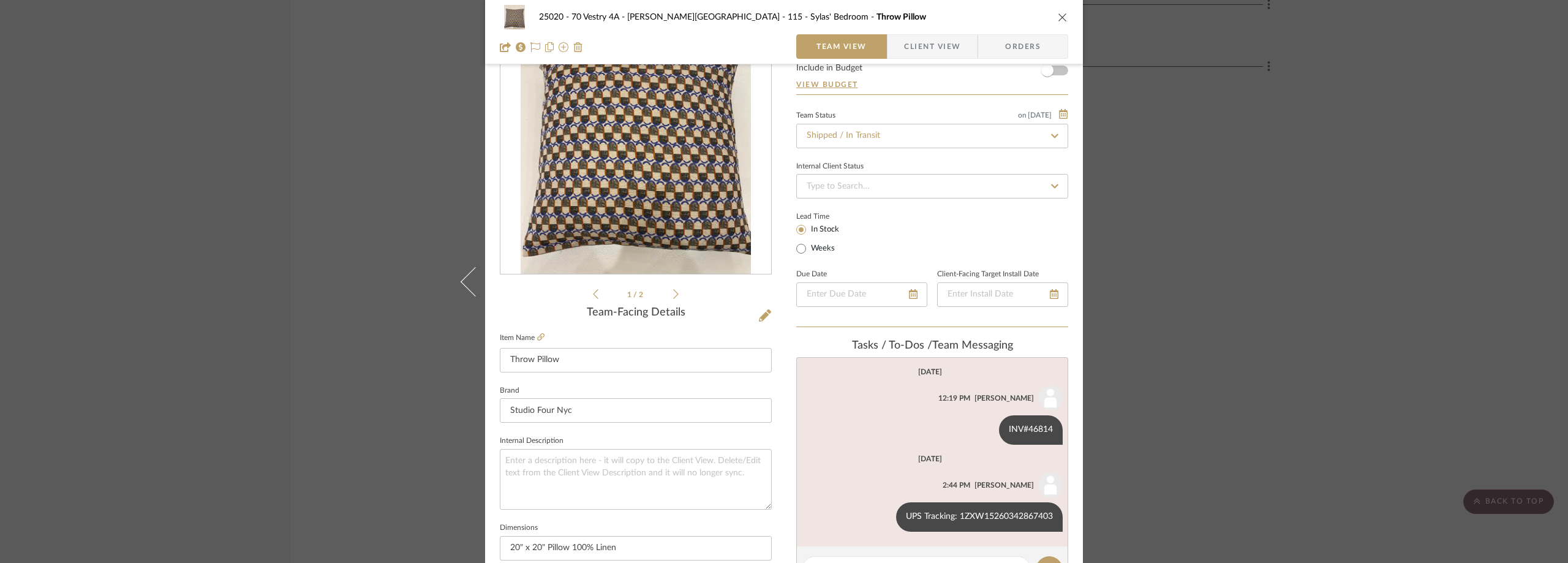
scroll to position [184, 0]
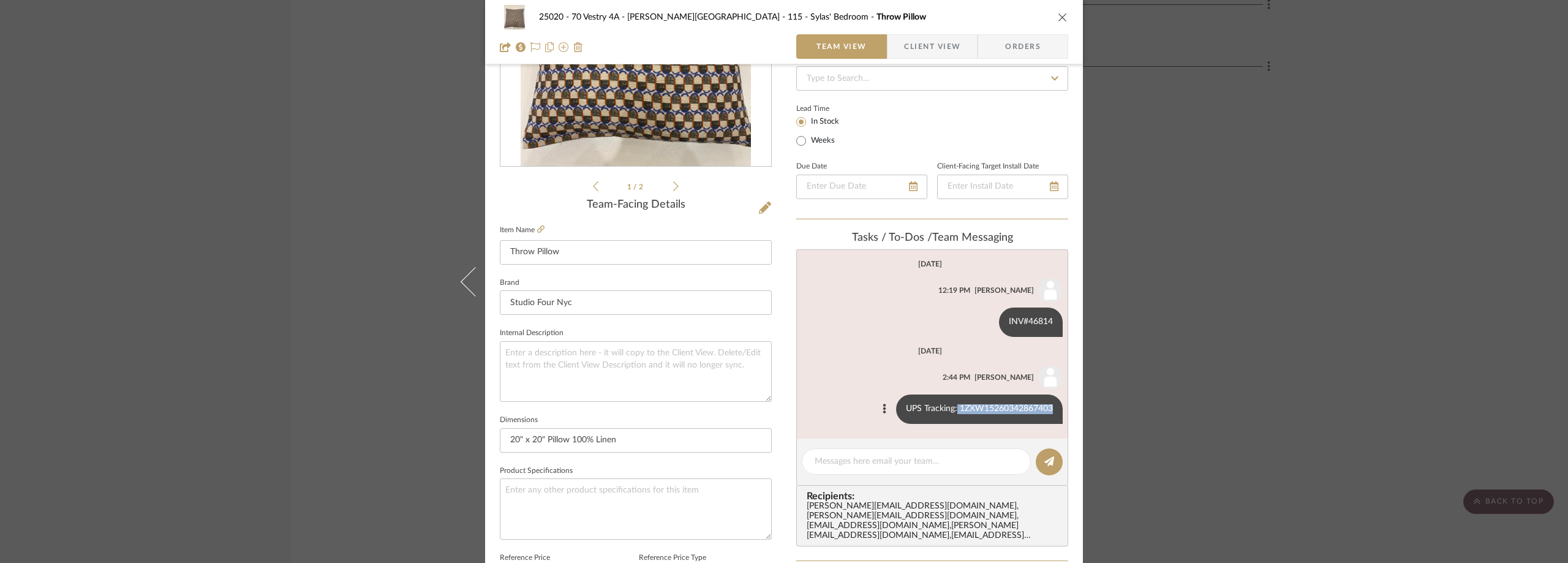
drag, startPoint x: 953, startPoint y: 408, endPoint x: 1051, endPoint y: 401, distance: 98.2
click at [1051, 401] on div "UPS Tracking: 1ZXW15260342867403" at bounding box center [980, 409] width 167 height 29
copy div "1ZXW15260342867403"
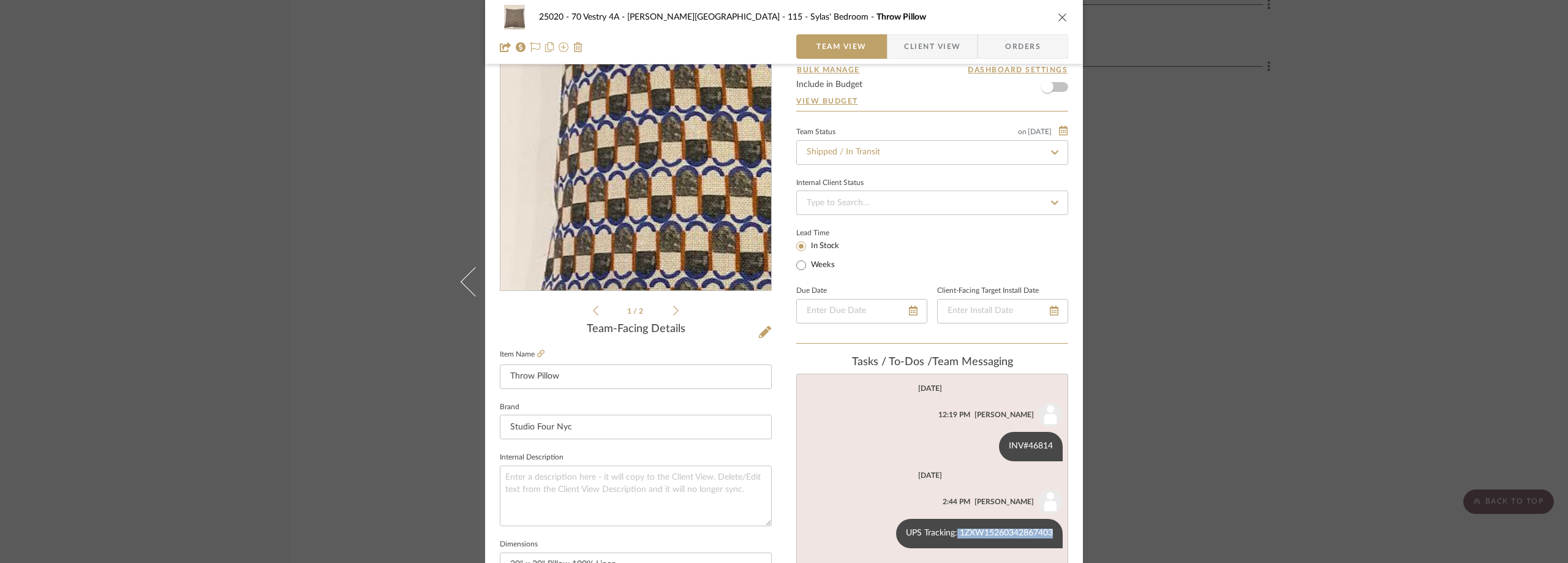
scroll to position [0, 0]
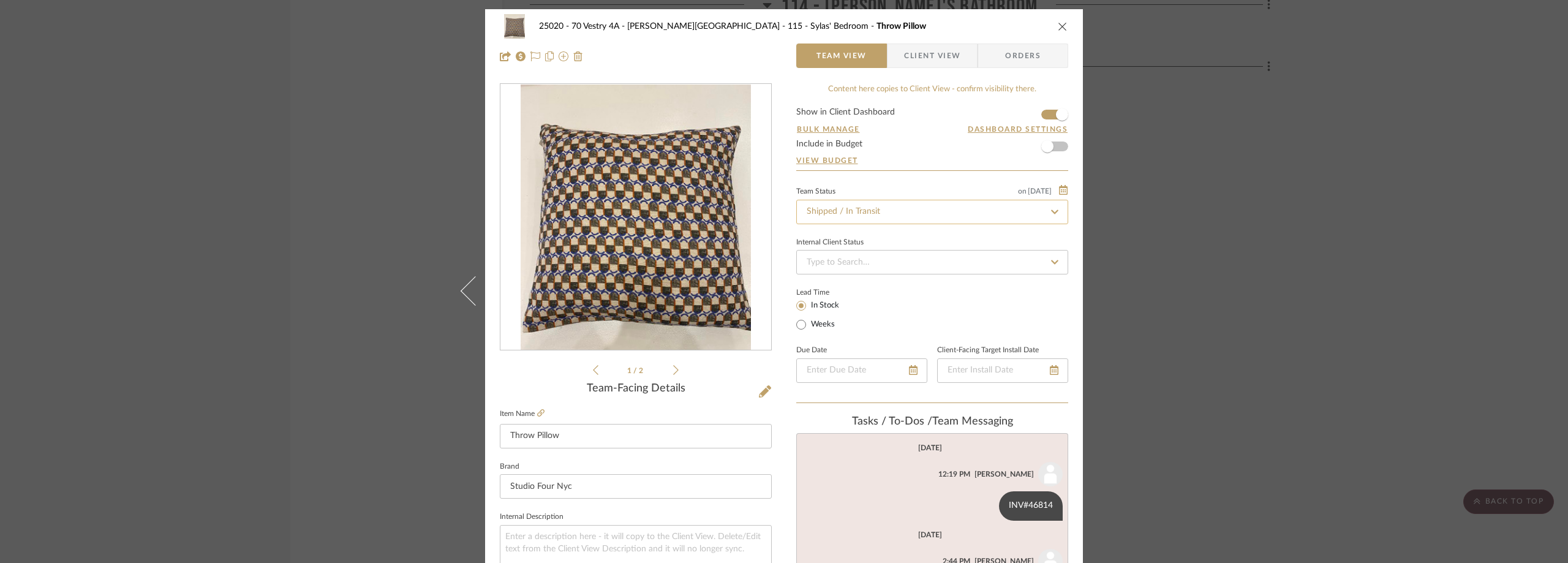
click at [841, 211] on input "Shipped / In Transit" at bounding box center [933, 212] width 272 height 24
type input "rece"
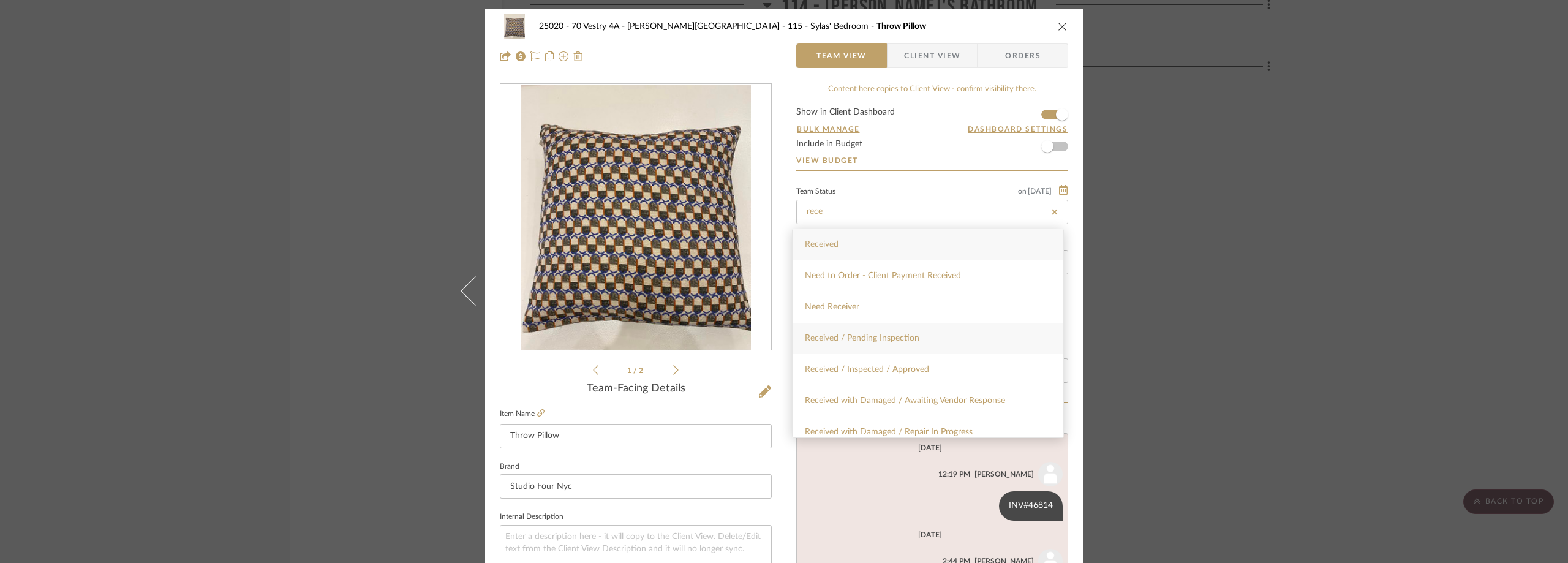
click at [889, 334] on span "Received / Pending Inspection" at bounding box center [863, 338] width 115 height 9
type input "[DATE]"
type input "Received / Pending Inspection"
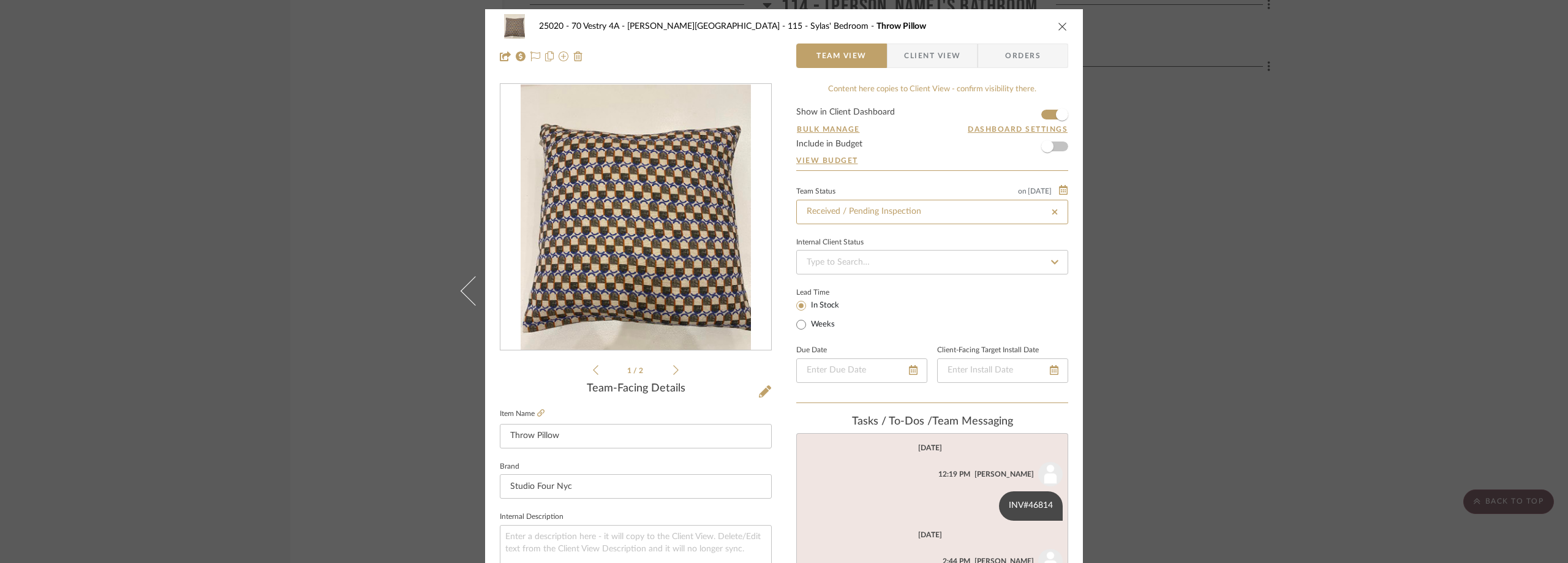
type input "[DATE]"
type input "Received / Pending Inspection"
click at [1051, 306] on div "Lead Time In Stock Weeks" at bounding box center [933, 307] width 272 height 48
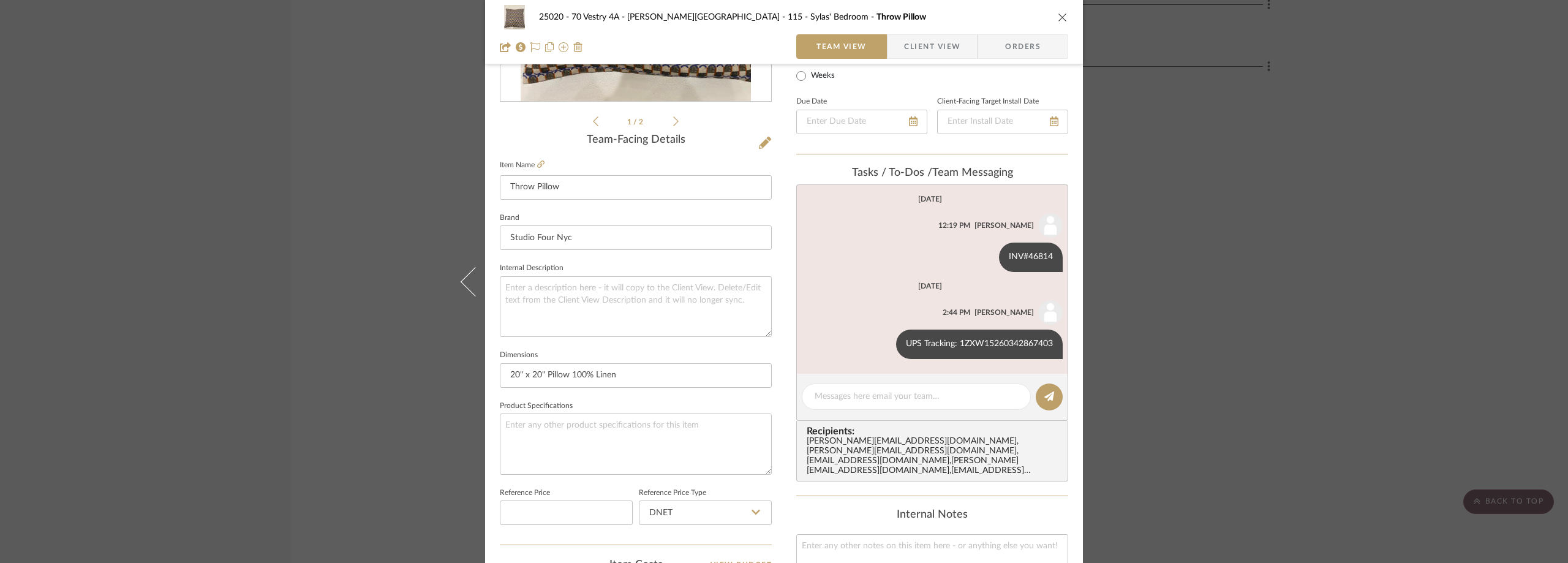
scroll to position [429, 0]
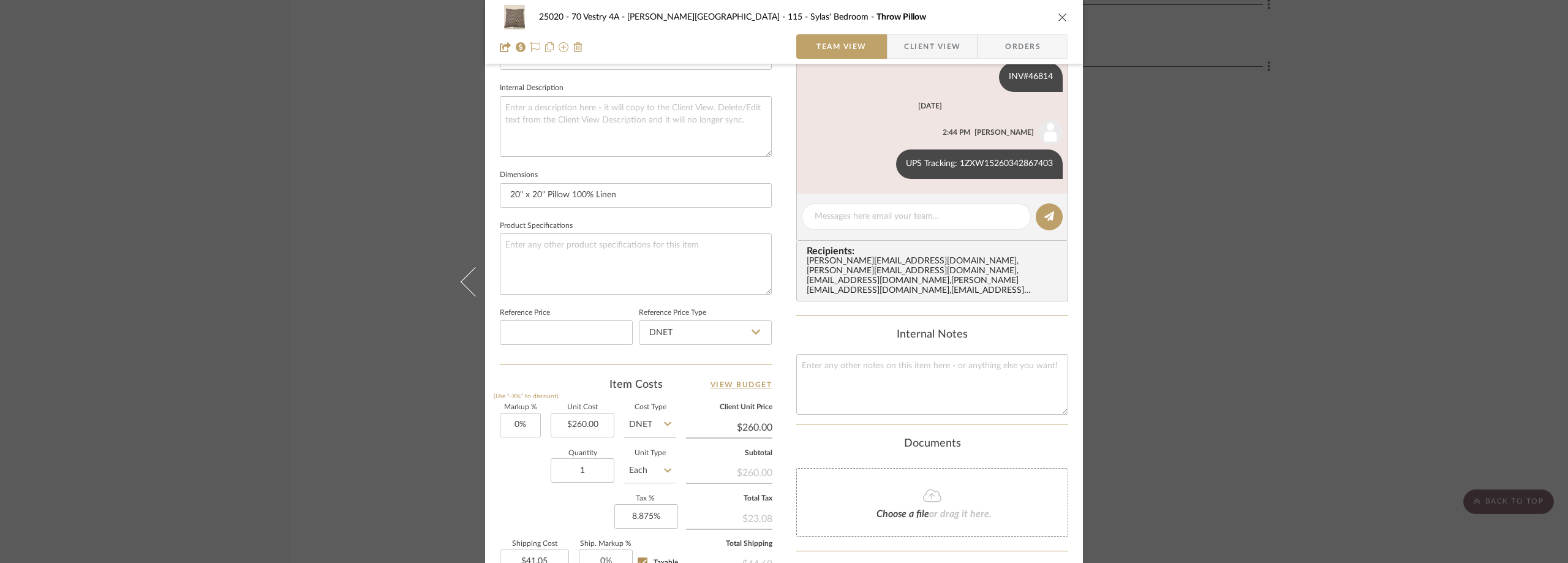
click at [1190, 305] on div "25020 - 70 Vestry 4A - [PERSON_NAME] 115 - [PERSON_NAME]' Bedroom Throw Pillow …" at bounding box center [784, 282] width 1568 height 563
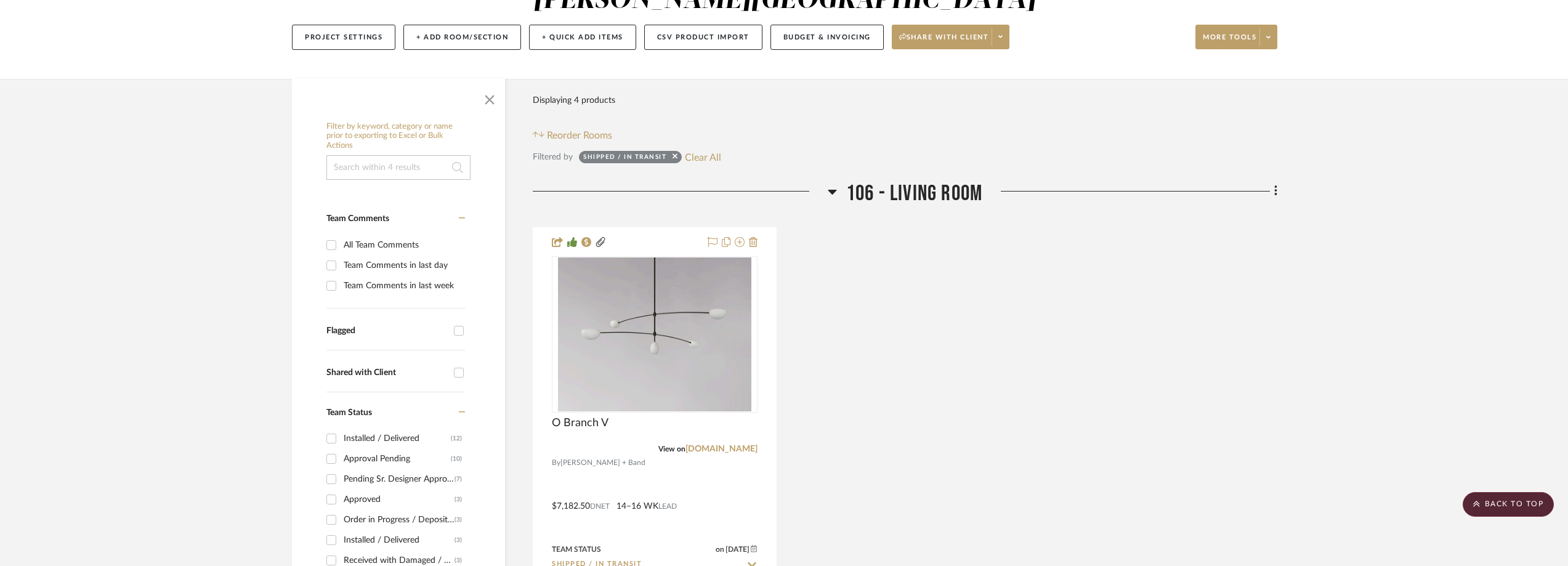
scroll to position [96, 0]
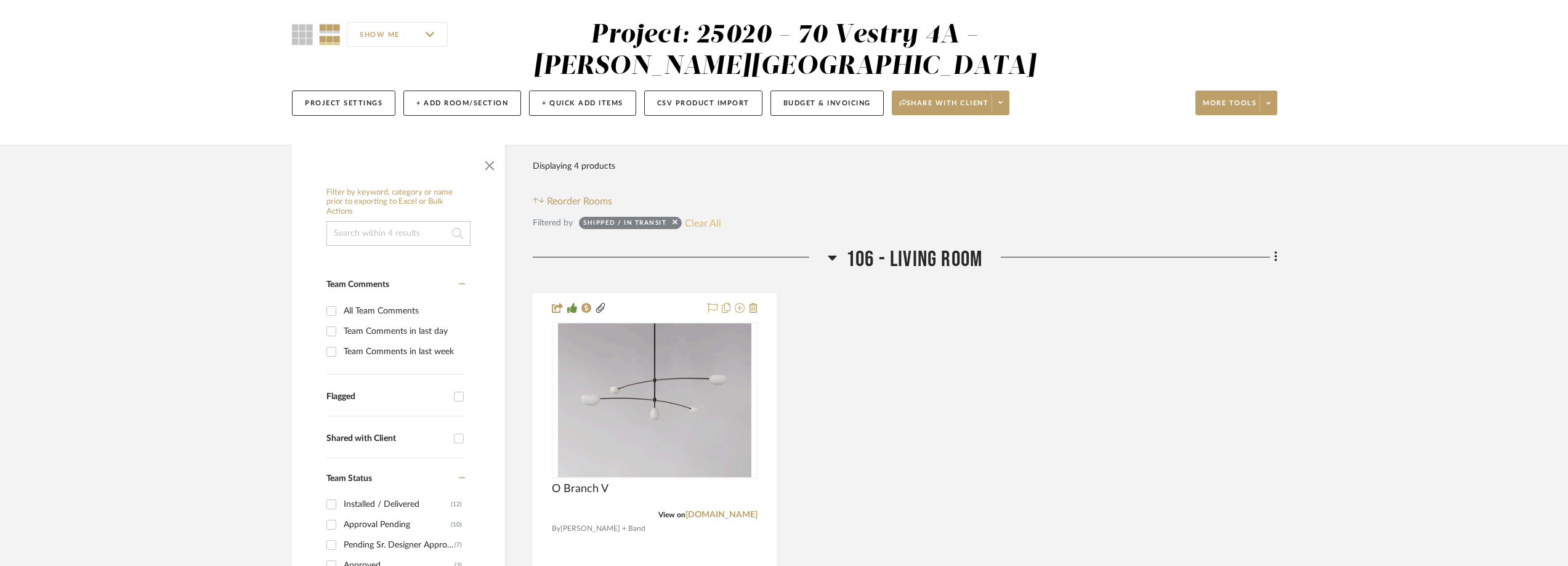
click at [693, 221] on button "Clear All" at bounding box center [703, 223] width 36 height 16
checkbox input "false"
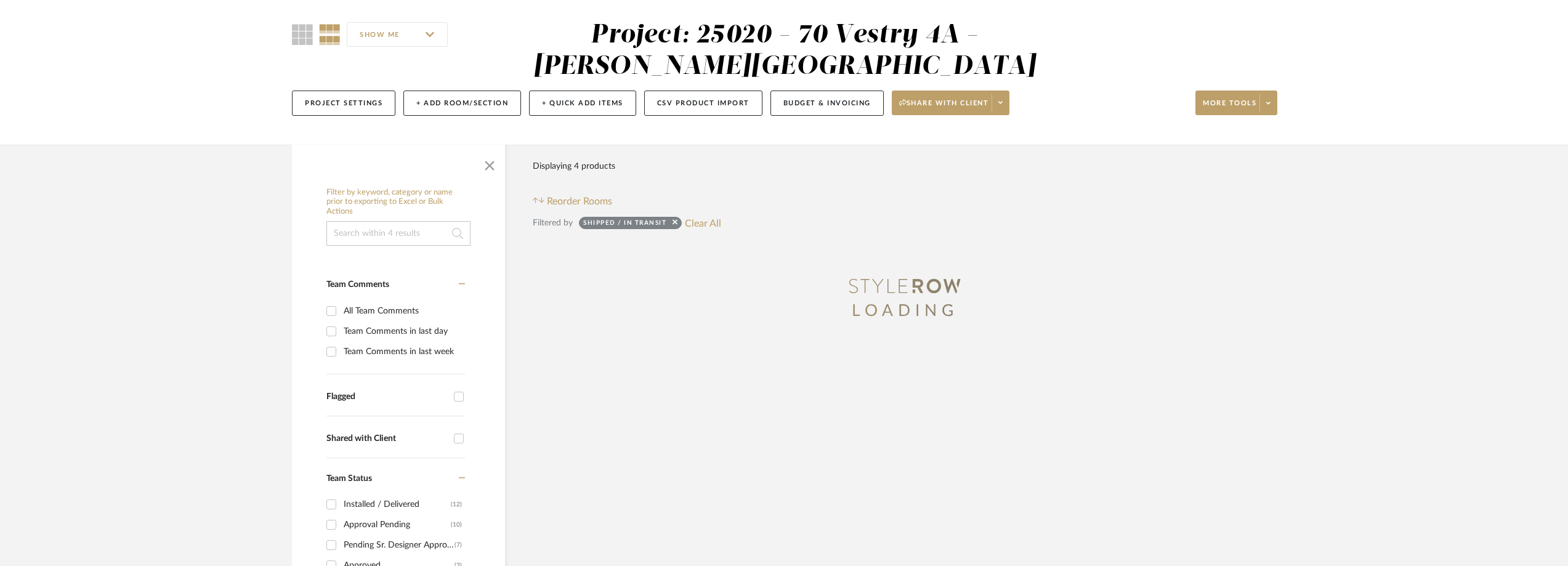
click at [417, 331] on div "Team Comments in last day" at bounding box center [403, 331] width 119 height 20
click at [342, 331] on input "Team Comments in last day" at bounding box center [331, 331] width 20 height 20
checkbox input "true"
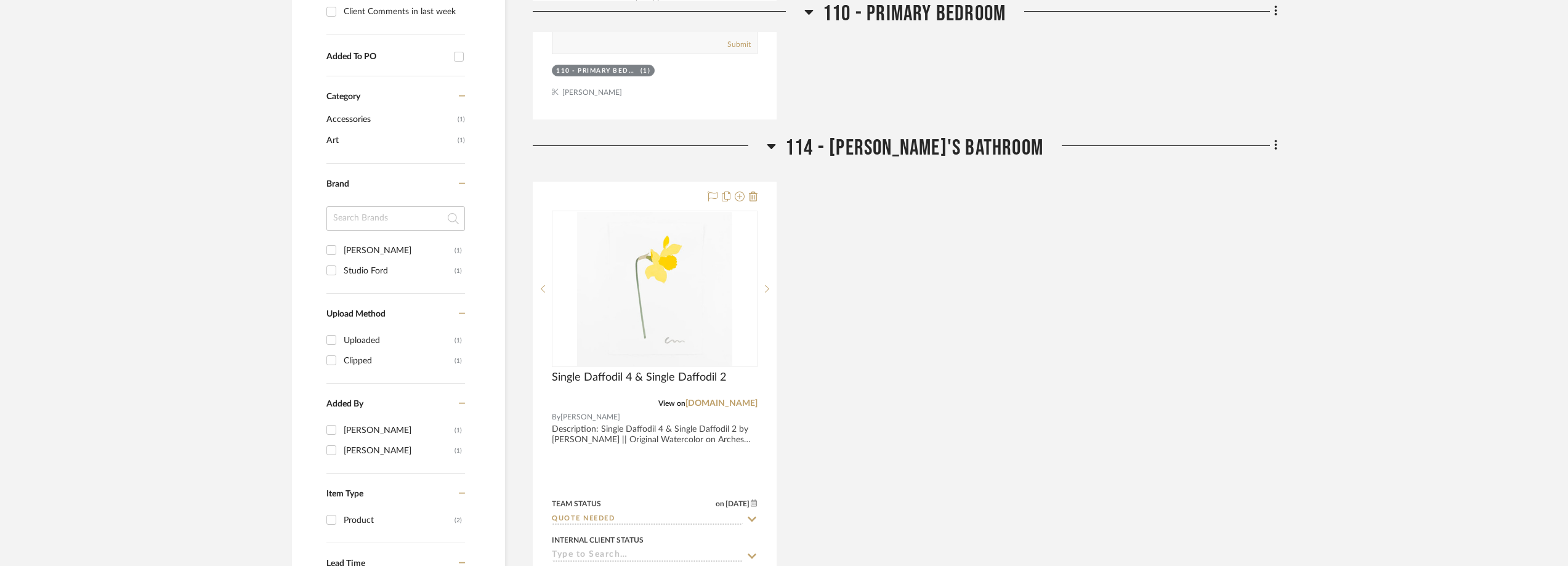
scroll to position [1021, 0]
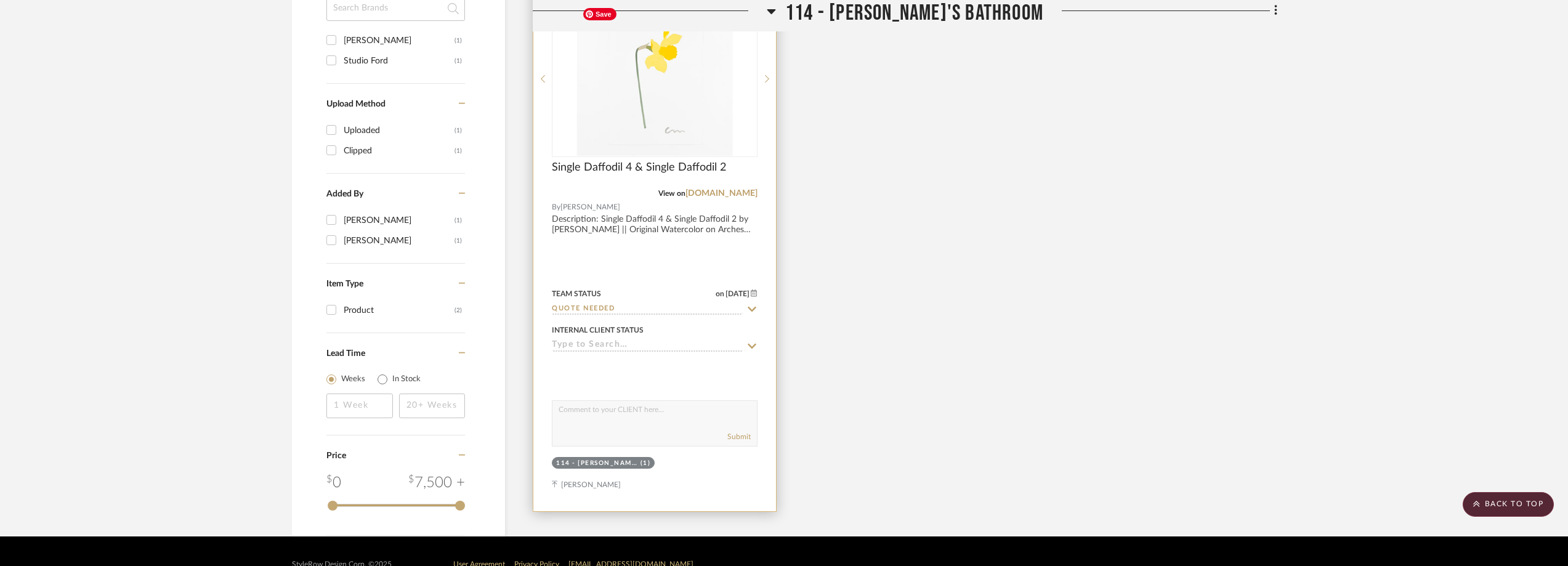
click at [0, 0] on img at bounding box center [0, 0] width 0 height 0
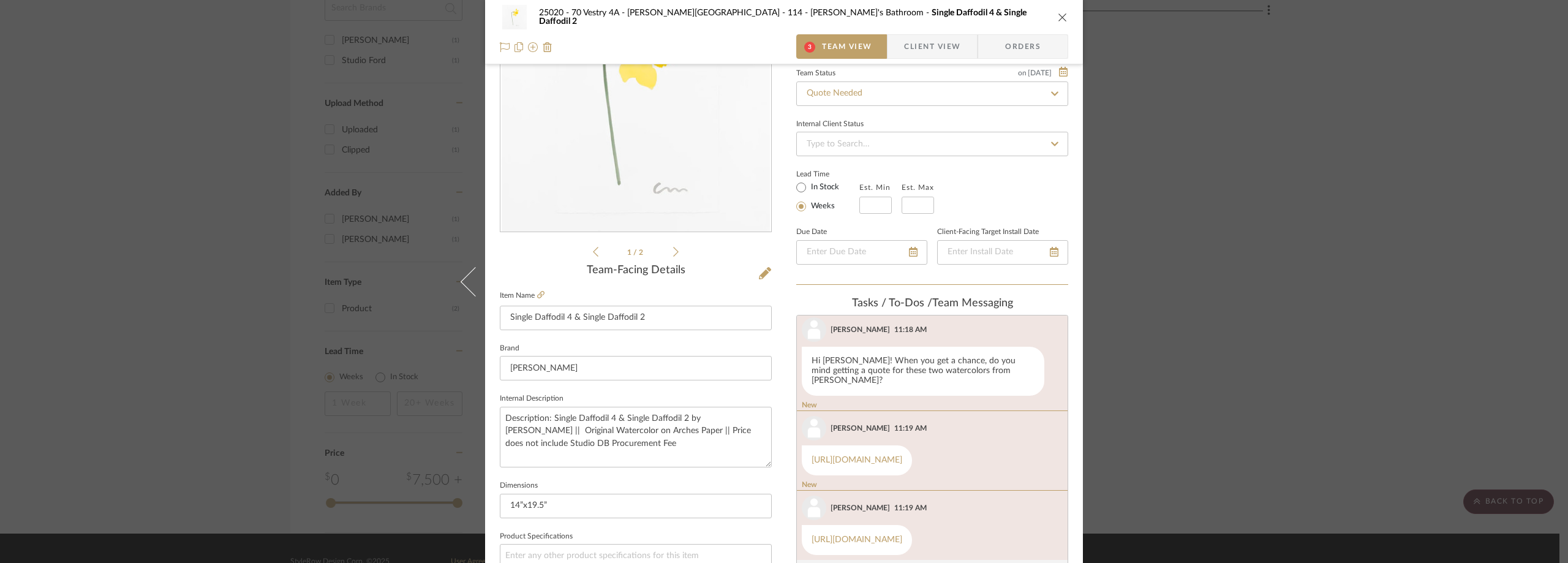
scroll to position [245, 0]
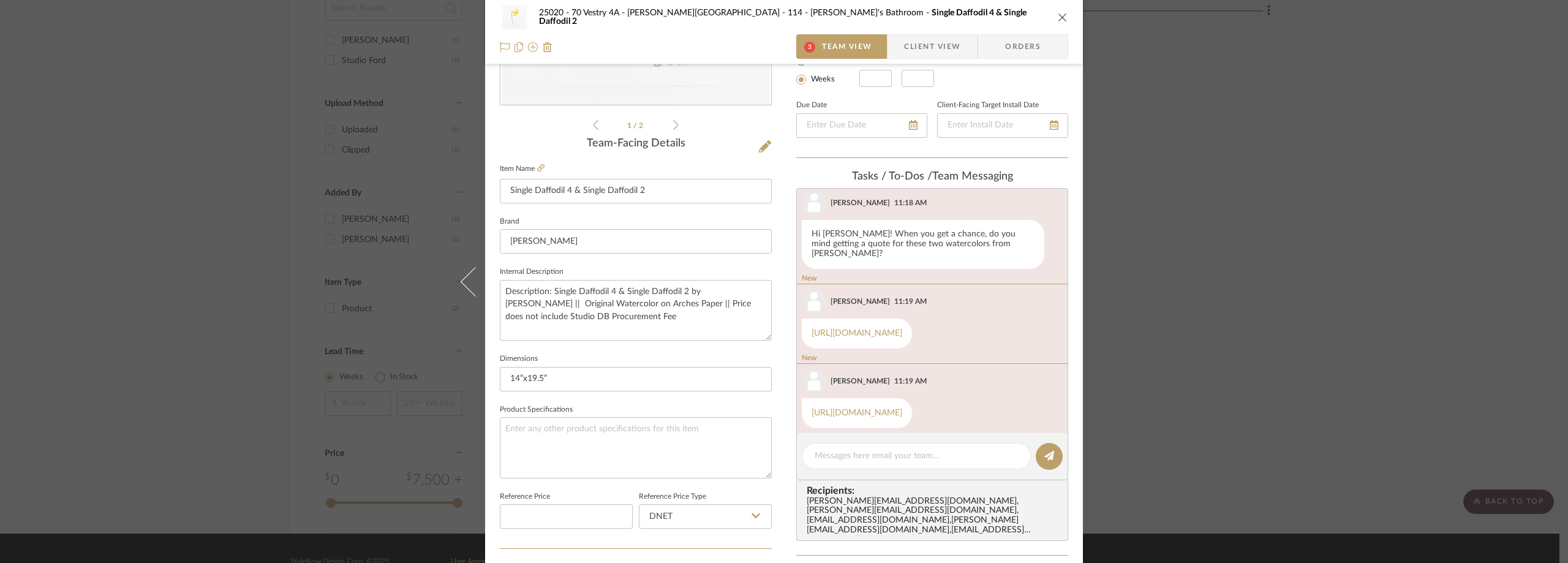
click at [892, 38] on span "button" at bounding box center [896, 46] width 17 height 24
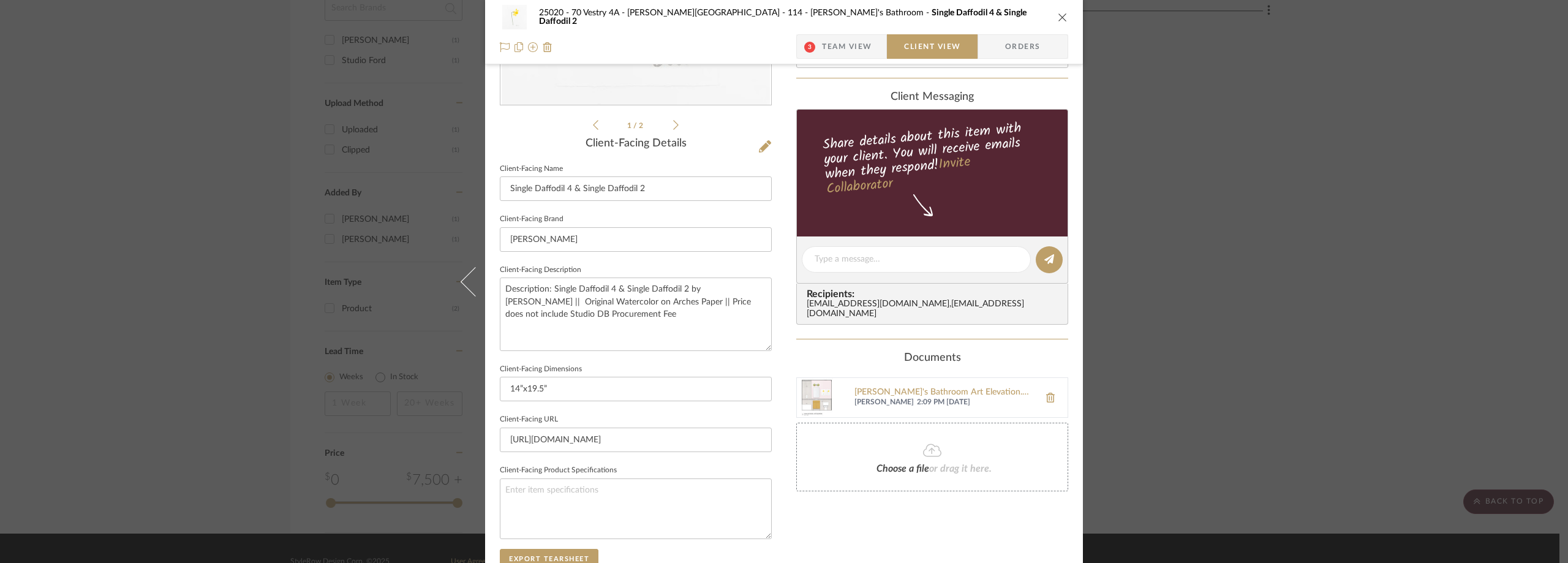
click at [855, 35] on span "Team View" at bounding box center [847, 46] width 50 height 24
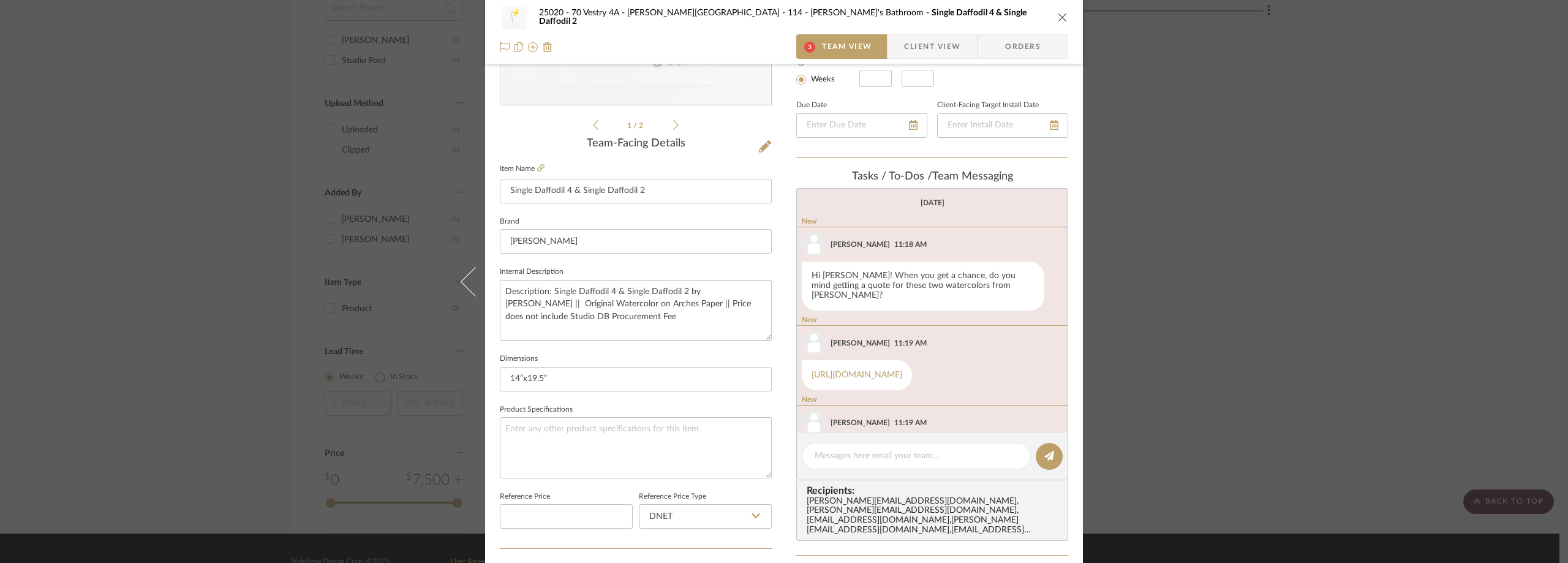
scroll to position [42, 0]
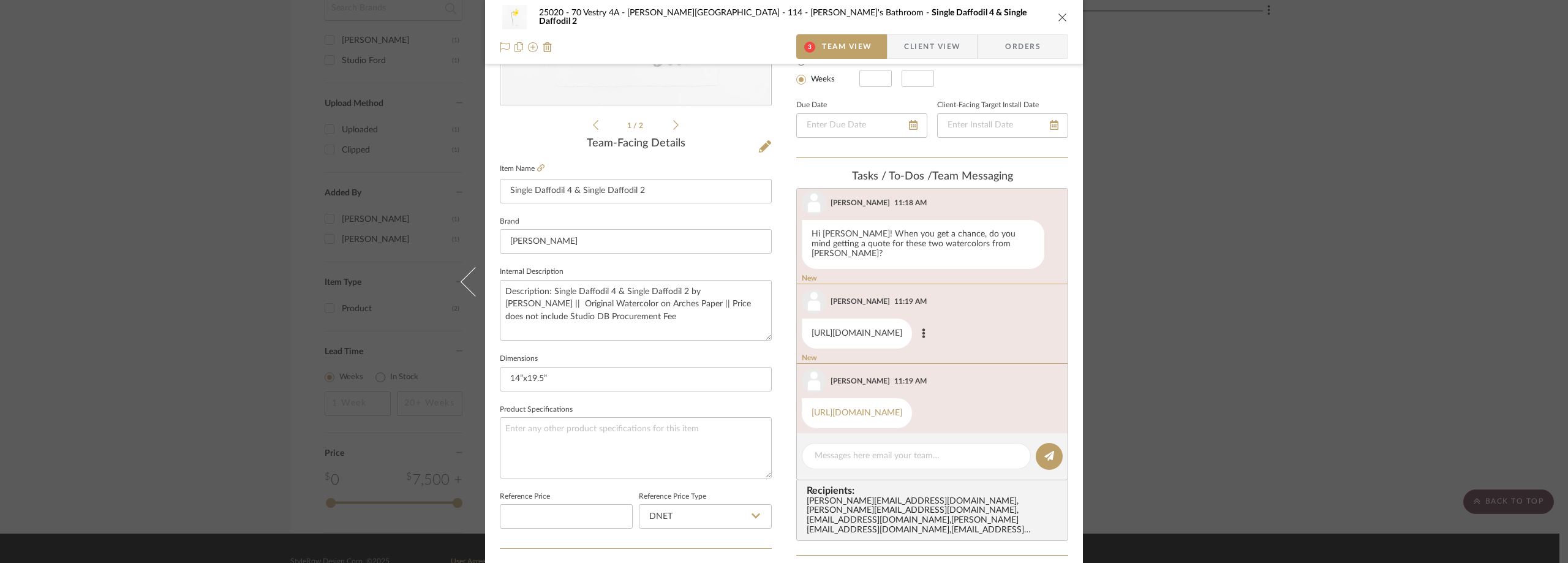
click at [902, 329] on link "[URL][DOMAIN_NAME]" at bounding box center [856, 333] width 90 height 9
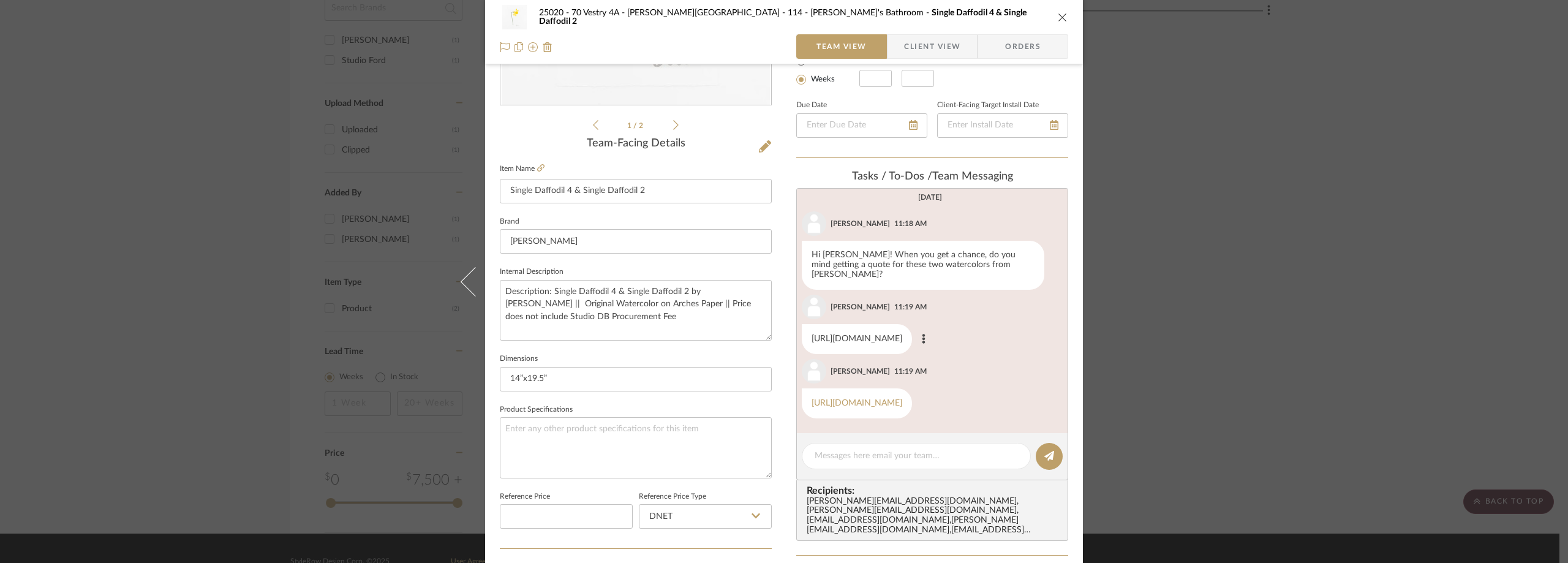
scroll to position [0, 0]
drag, startPoint x: 952, startPoint y: 270, endPoint x: 1015, endPoint y: 267, distance: 63.1
click at [1015, 267] on div "Hi [PERSON_NAME]! When you get a chance, do you mind getting a quote for these …" at bounding box center [923, 270] width 242 height 49
copy div "[PERSON_NAME]"
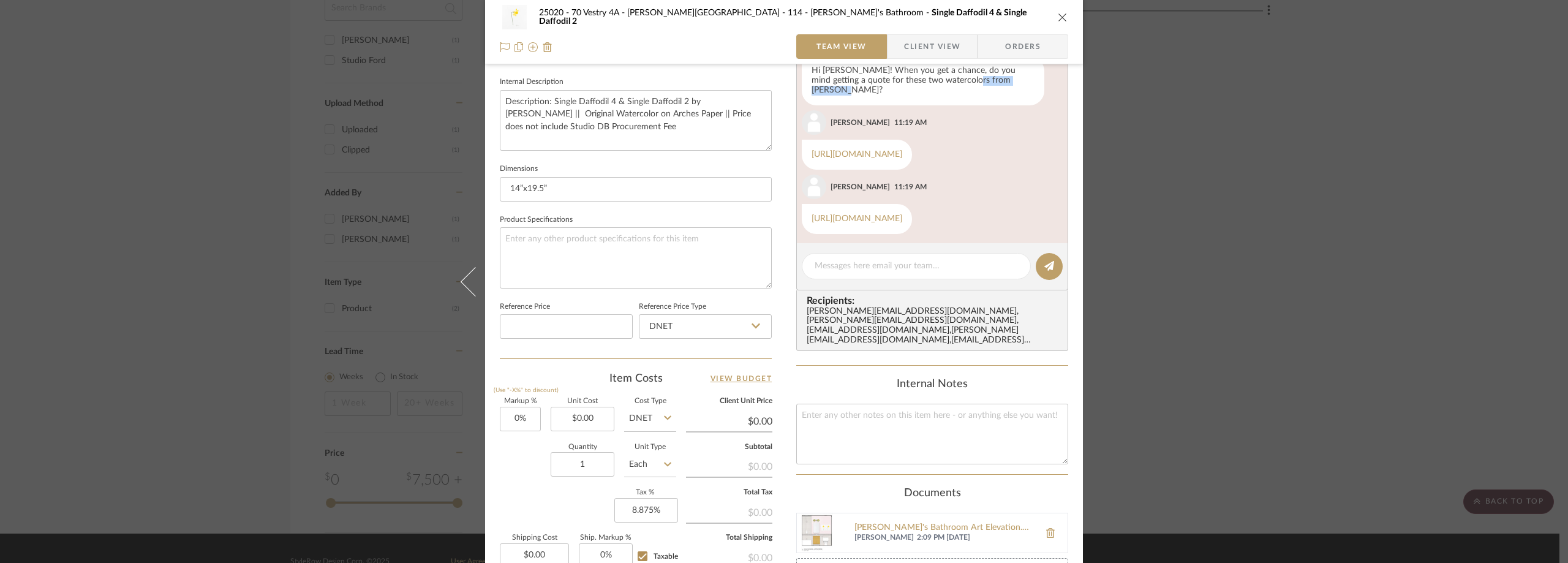
scroll to position [561, 0]
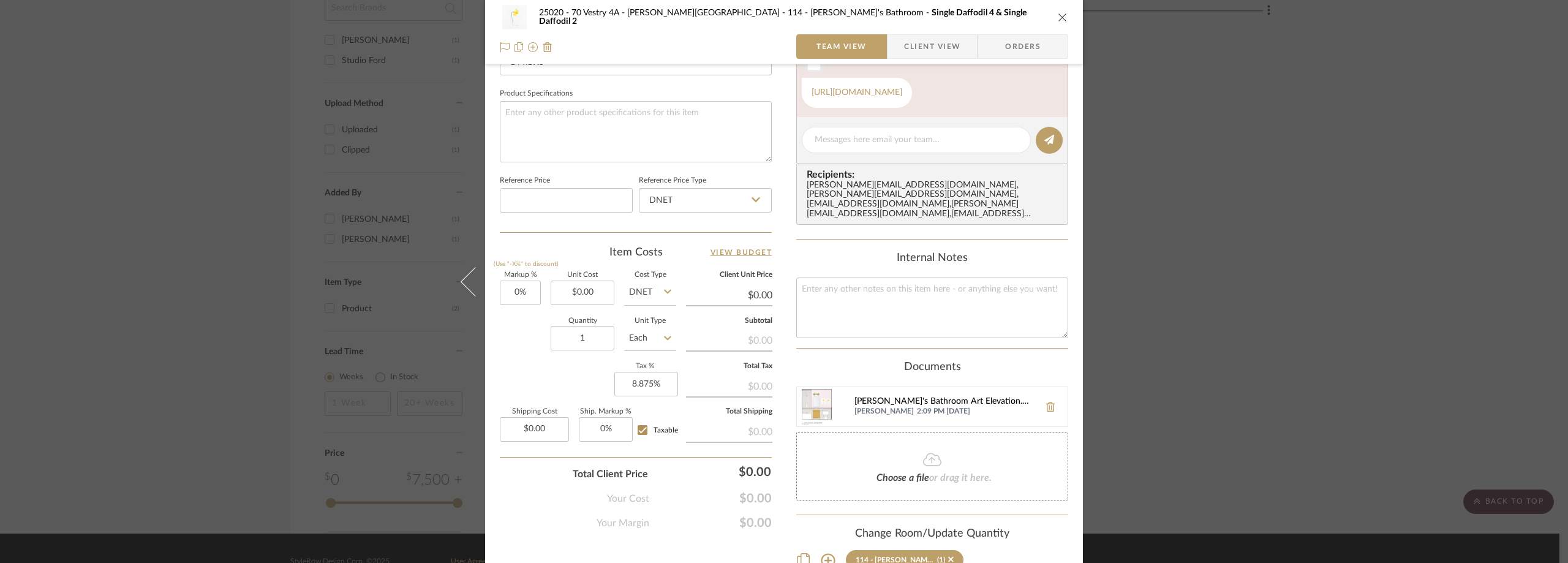
click at [881, 397] on div "[PERSON_NAME]'s Bathroom Art Elevation.png" at bounding box center [944, 402] width 179 height 9
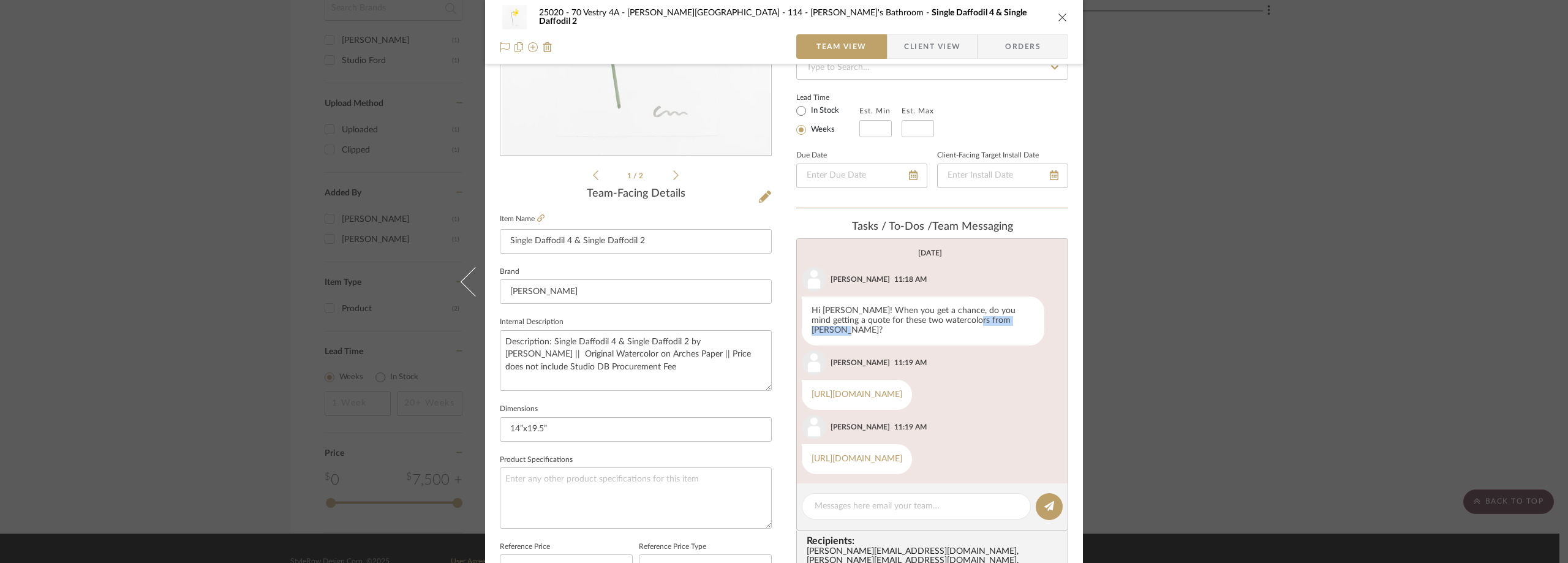
scroll to position [193, 0]
click at [868, 392] on link "[URL][DOMAIN_NAME]" at bounding box center [856, 396] width 90 height 9
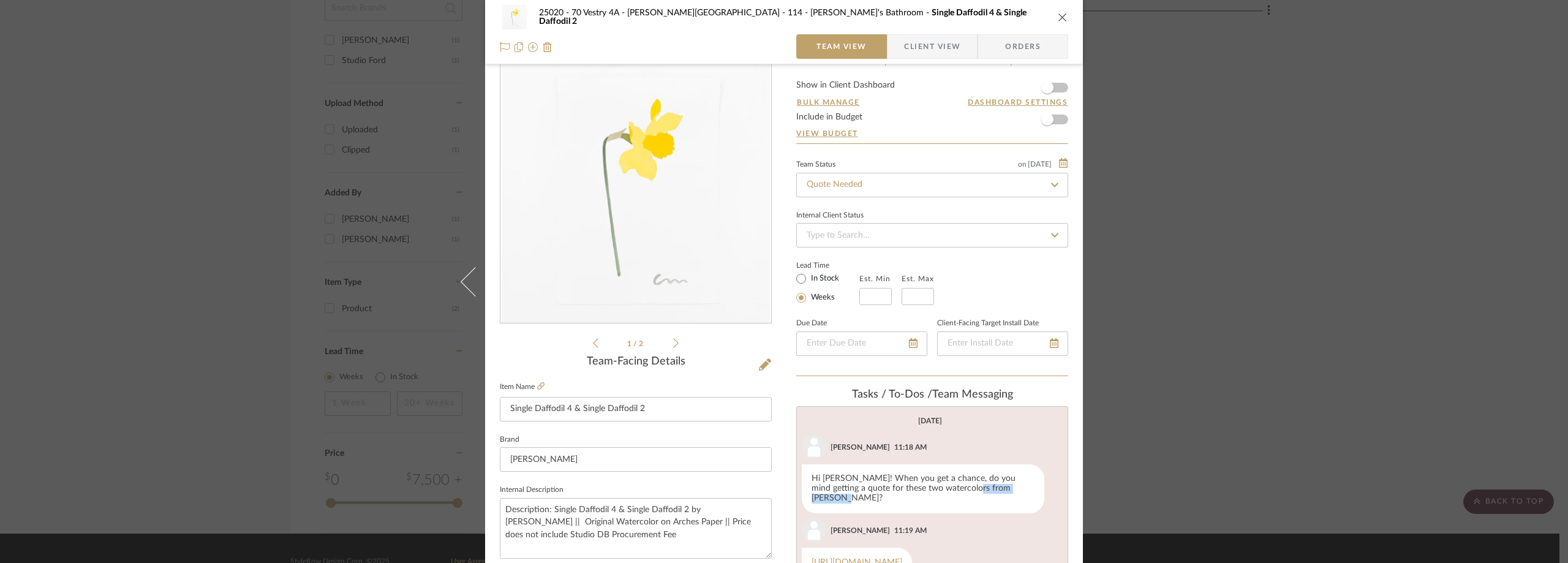
scroll to position [0, 0]
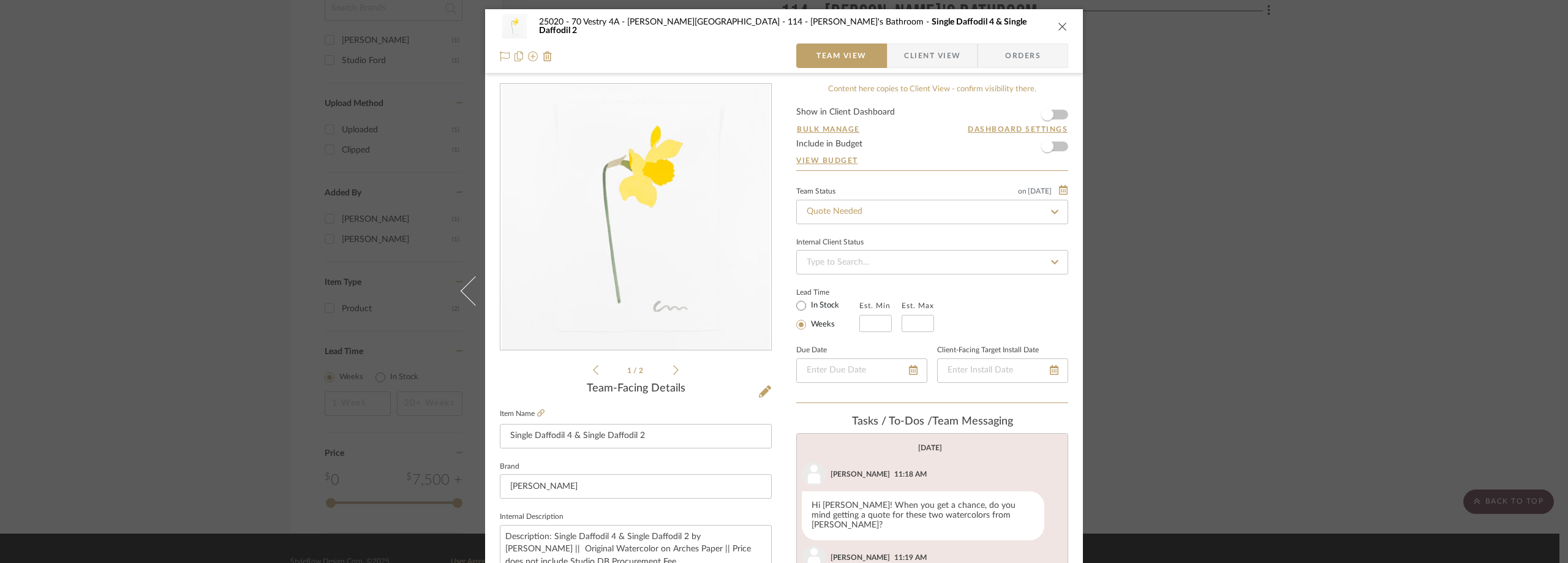
click at [245, 167] on div "25020 - 70 Vestry 4A - [PERSON_NAME] 114 - [PERSON_NAME]'s Bathroom Single Daff…" at bounding box center [784, 282] width 1568 height 563
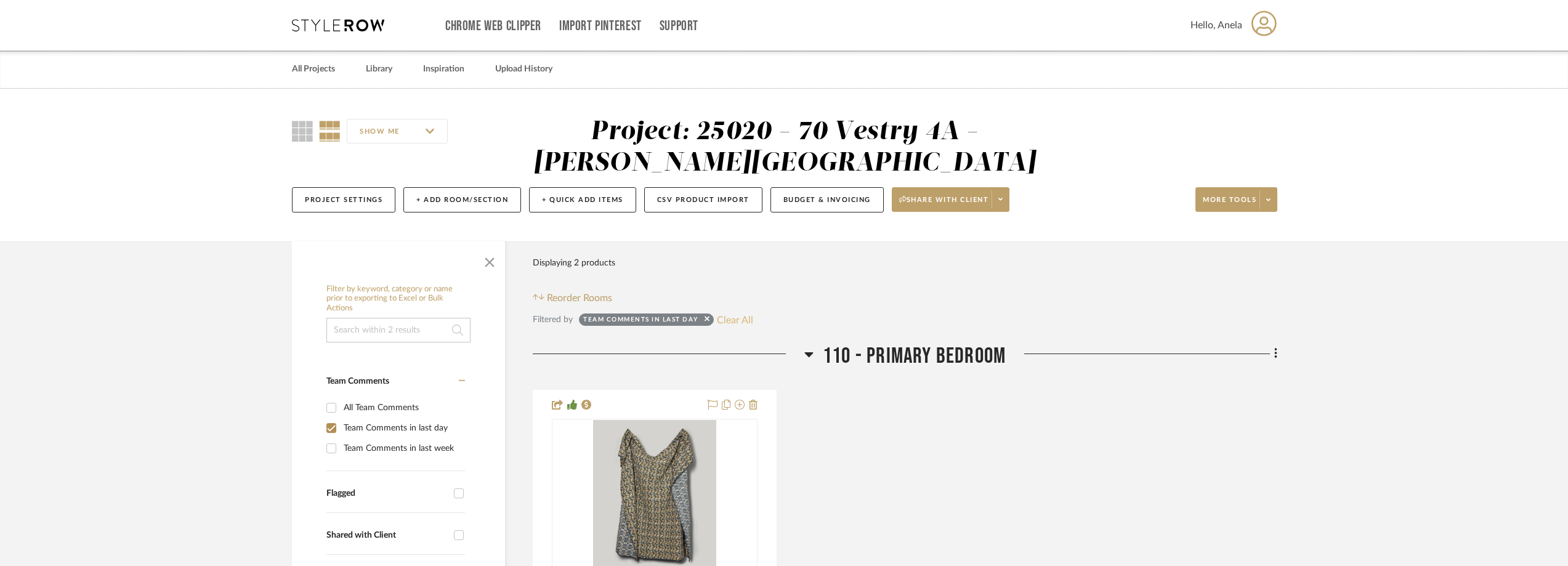
click at [746, 312] on button "Clear All" at bounding box center [735, 319] width 36 height 16
checkbox input "false"
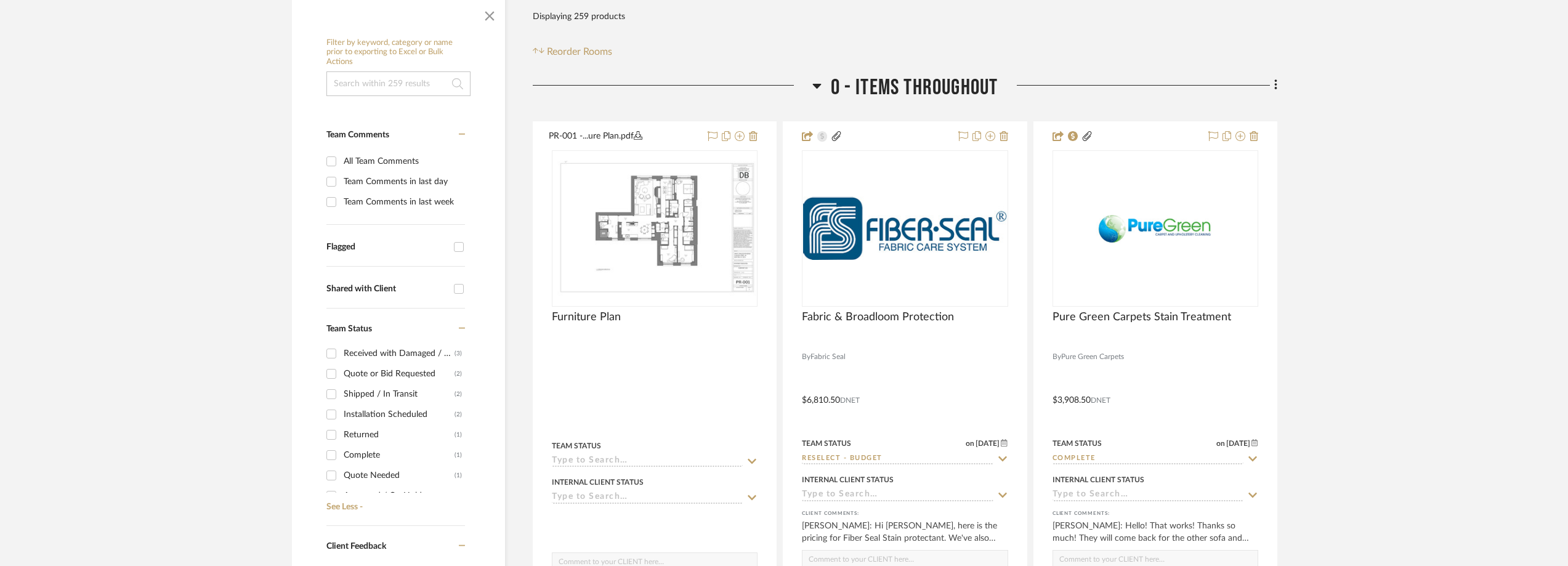
scroll to position [247, 0]
click at [375, 458] on div "Need to Order - Client Payment Received" at bounding box center [399, 454] width 111 height 20
click at [342, 458] on input "Need to Order - Client Payment Received (1)" at bounding box center [331, 454] width 20 height 20
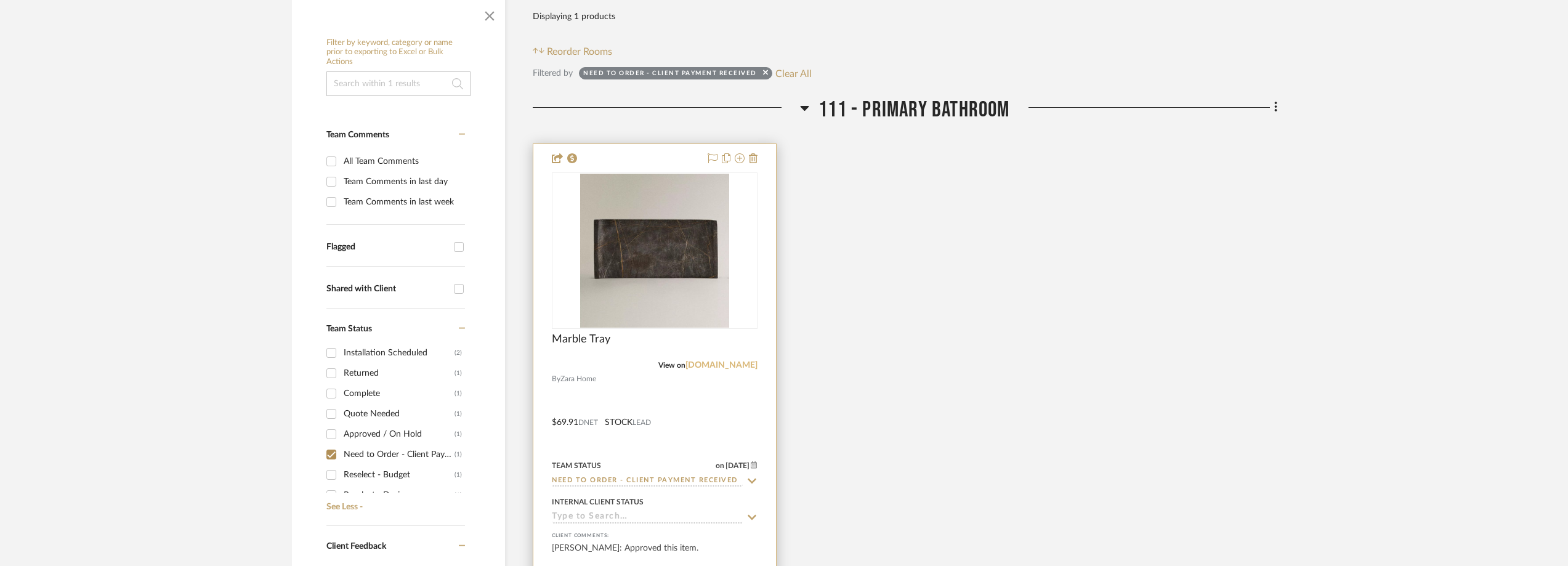
click at [729, 367] on link "[DOMAIN_NAME]" at bounding box center [721, 364] width 72 height 9
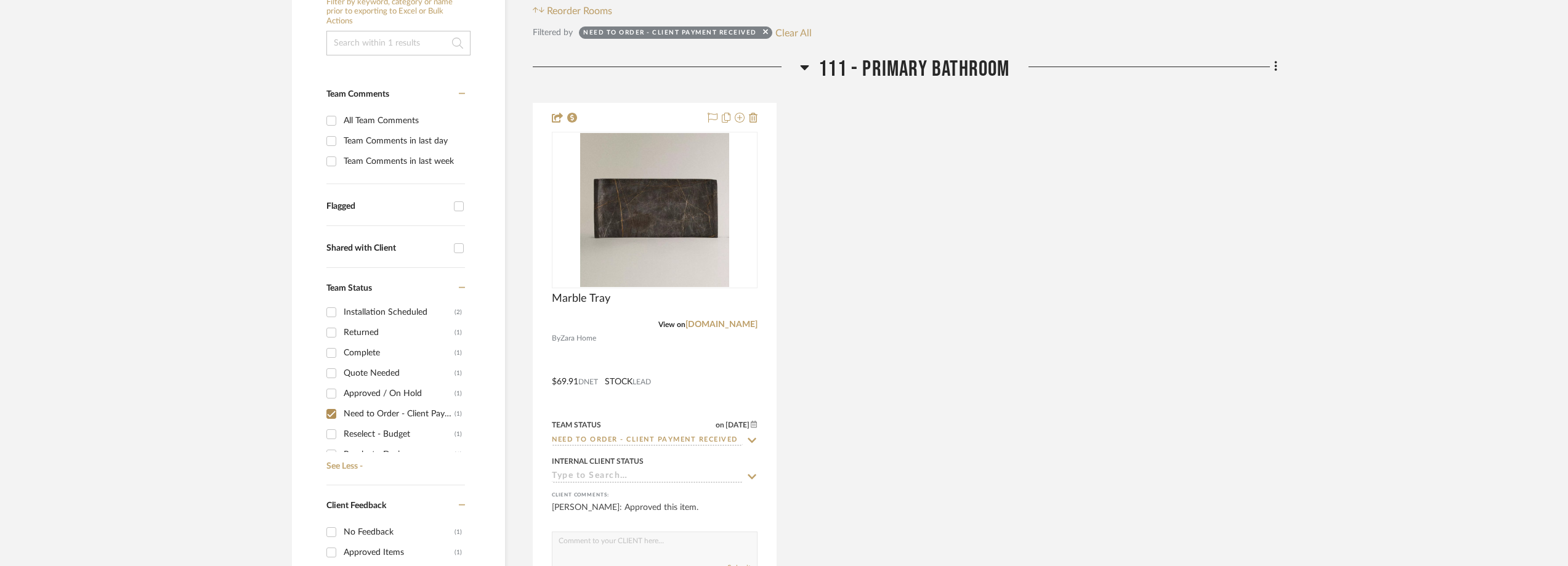
scroll to position [308, 0]
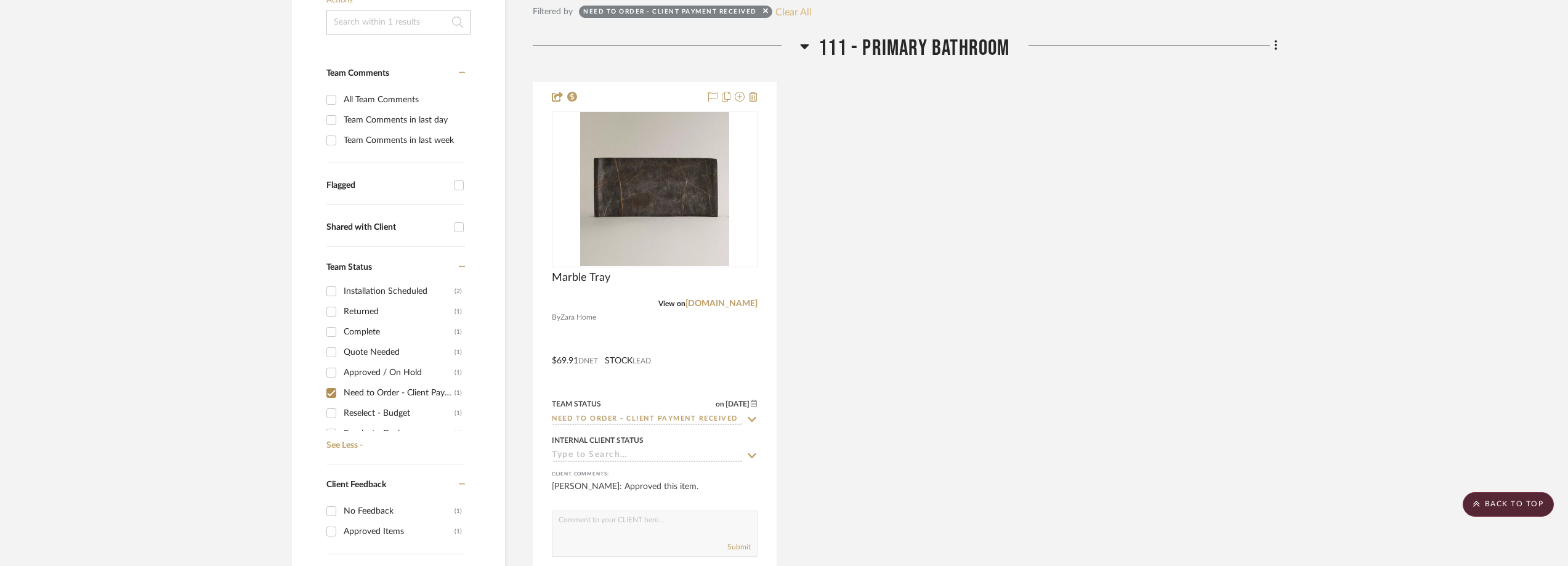
click at [803, 14] on button "Clear All" at bounding box center [794, 12] width 36 height 16
checkbox input "false"
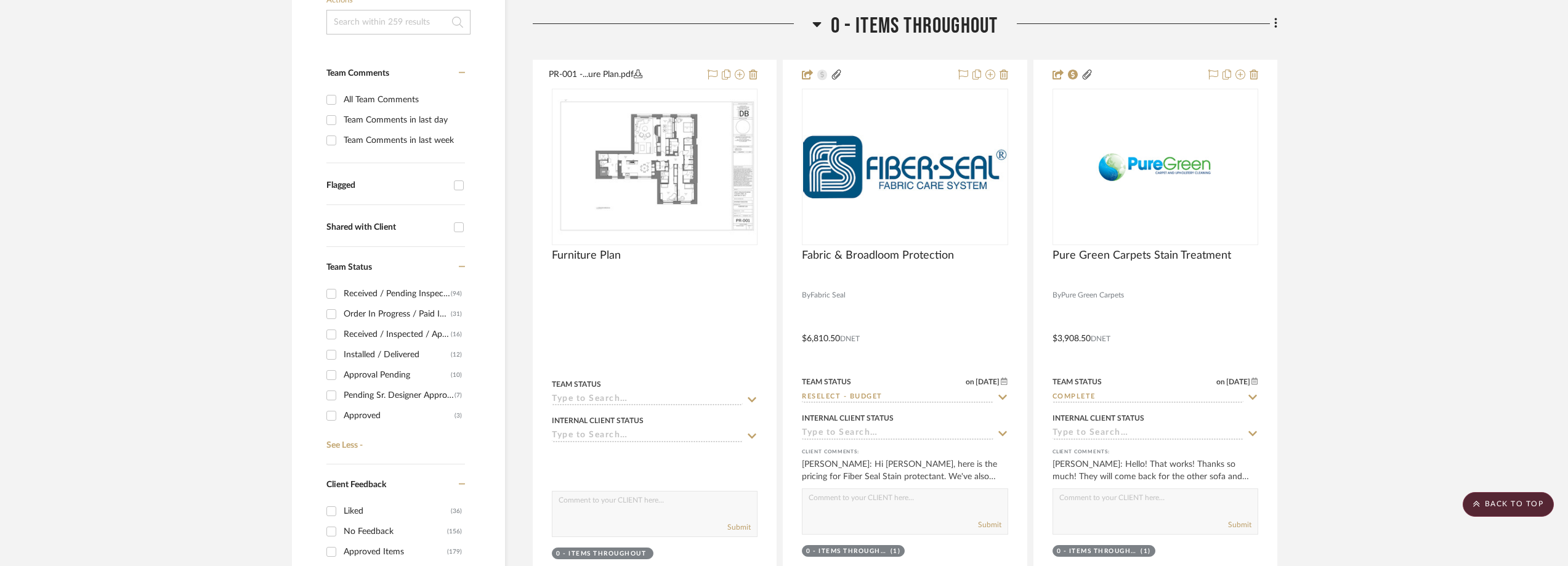
click at [406, 415] on div "Approved" at bounding box center [399, 415] width 111 height 20
click at [342, 415] on input "Approved (3)" at bounding box center [331, 415] width 20 height 20
checkbox input "true"
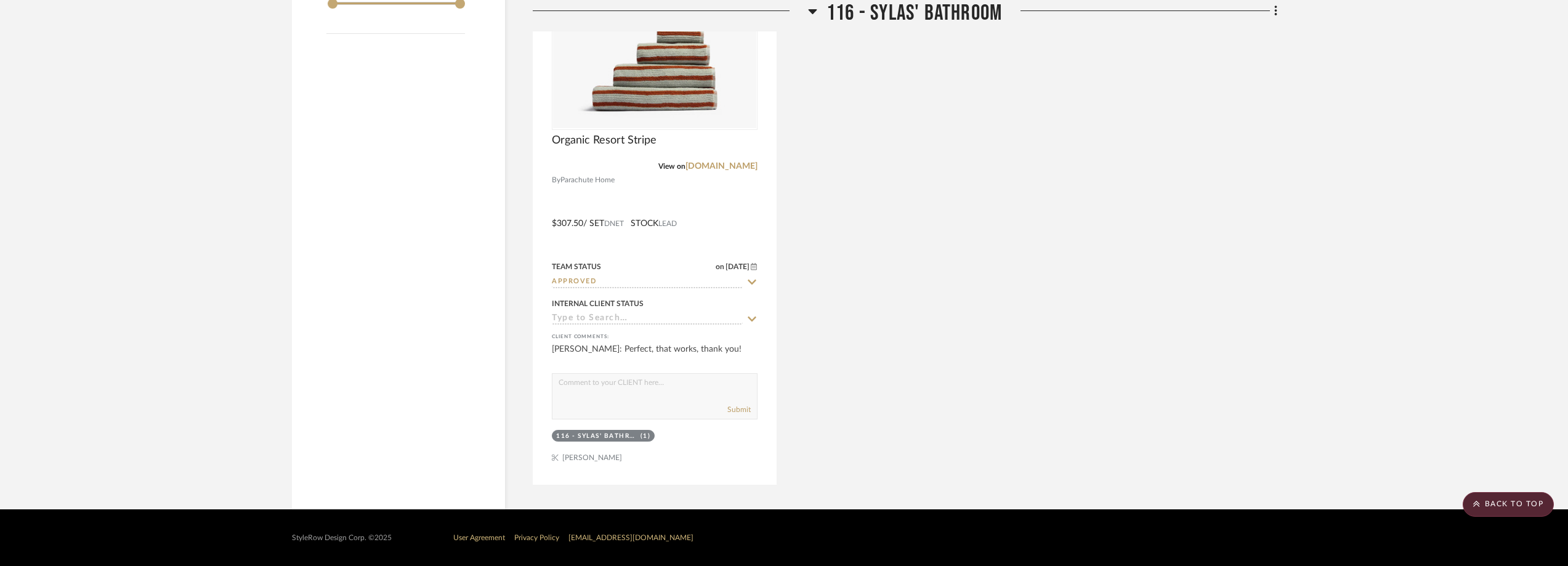
scroll to position [1526, 0]
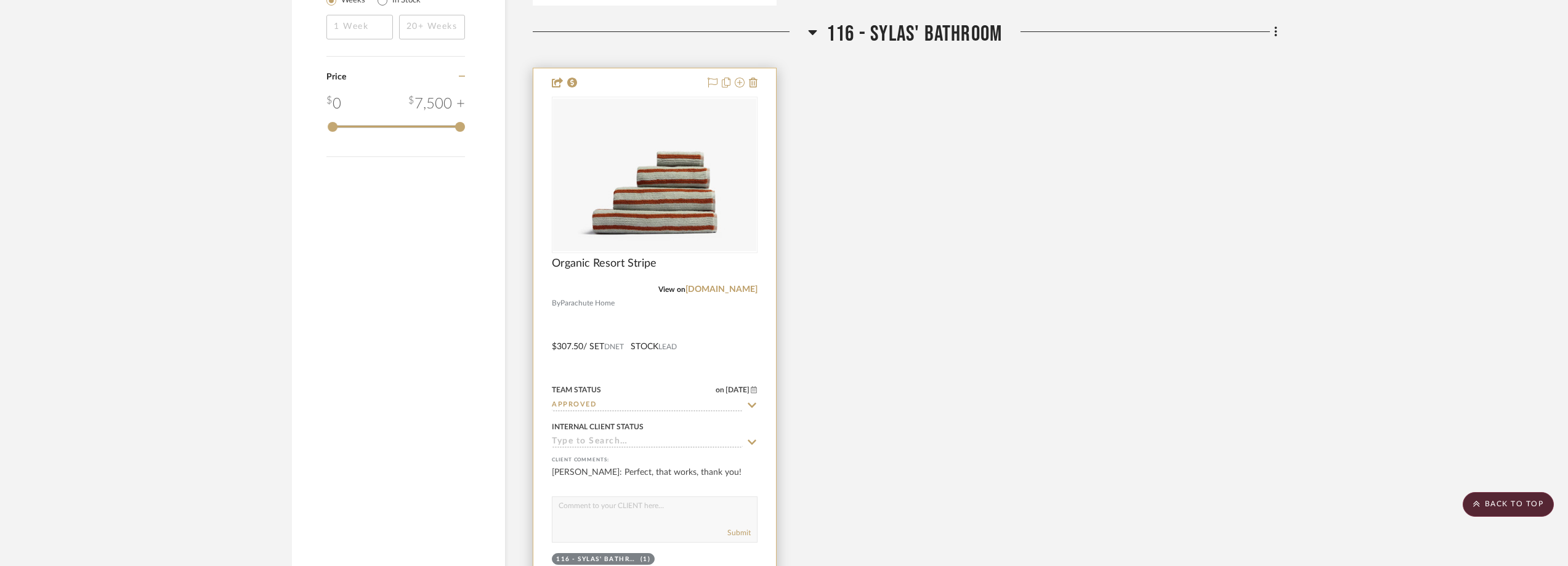
click at [739, 285] on div "View on [DOMAIN_NAME]" at bounding box center [655, 289] width 206 height 11
click at [739, 286] on link "[DOMAIN_NAME]" at bounding box center [721, 289] width 72 height 9
click at [0, 0] on img at bounding box center [0, 0] width 0 height 0
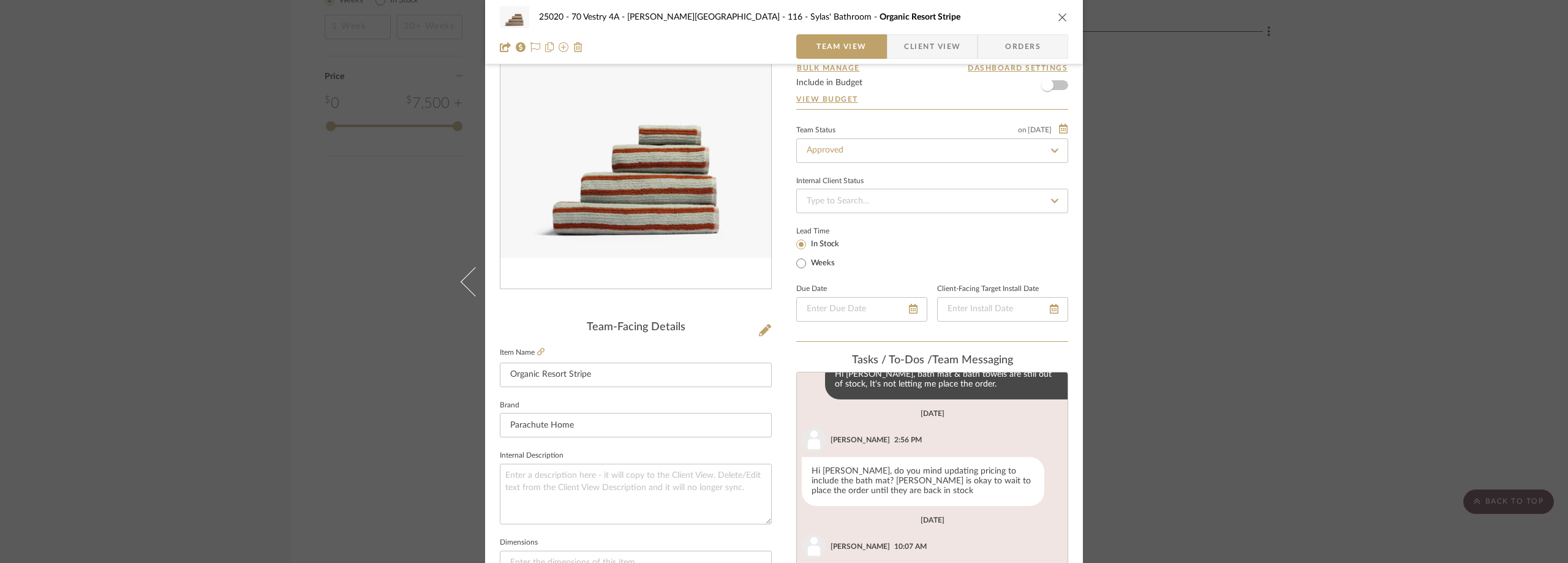
scroll to position [184, 0]
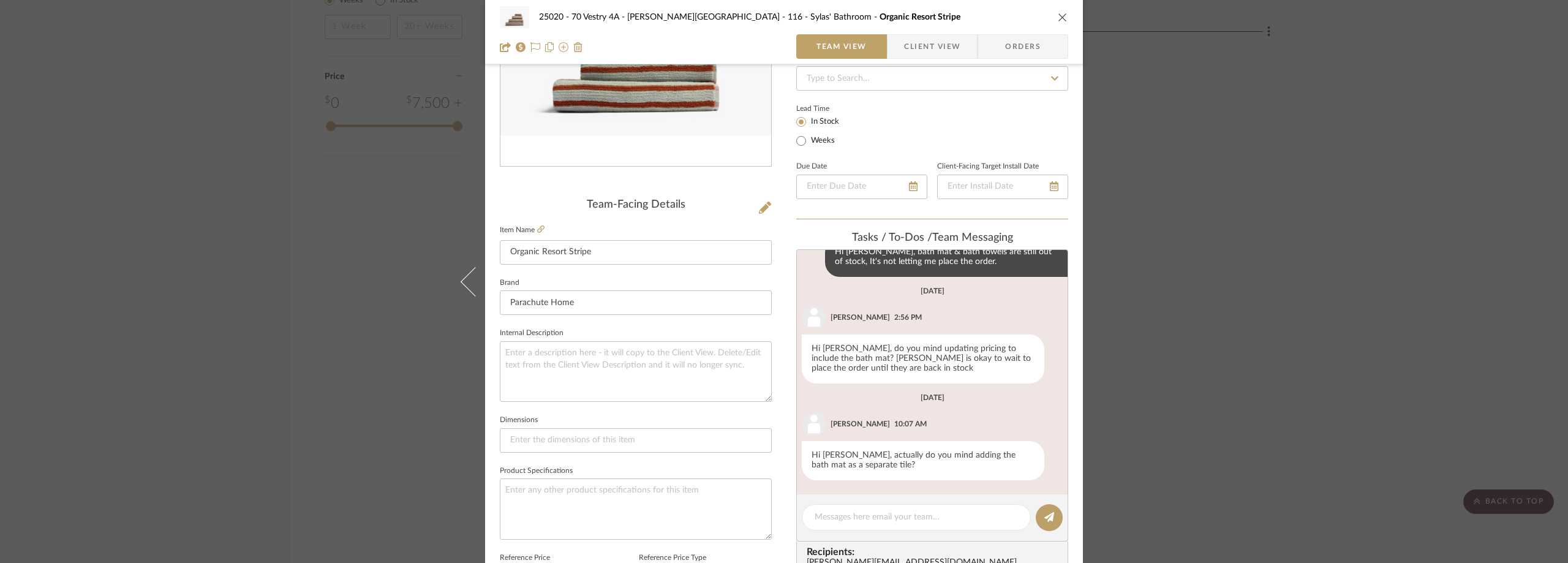
click at [940, 53] on span "Client View" at bounding box center [933, 46] width 57 height 24
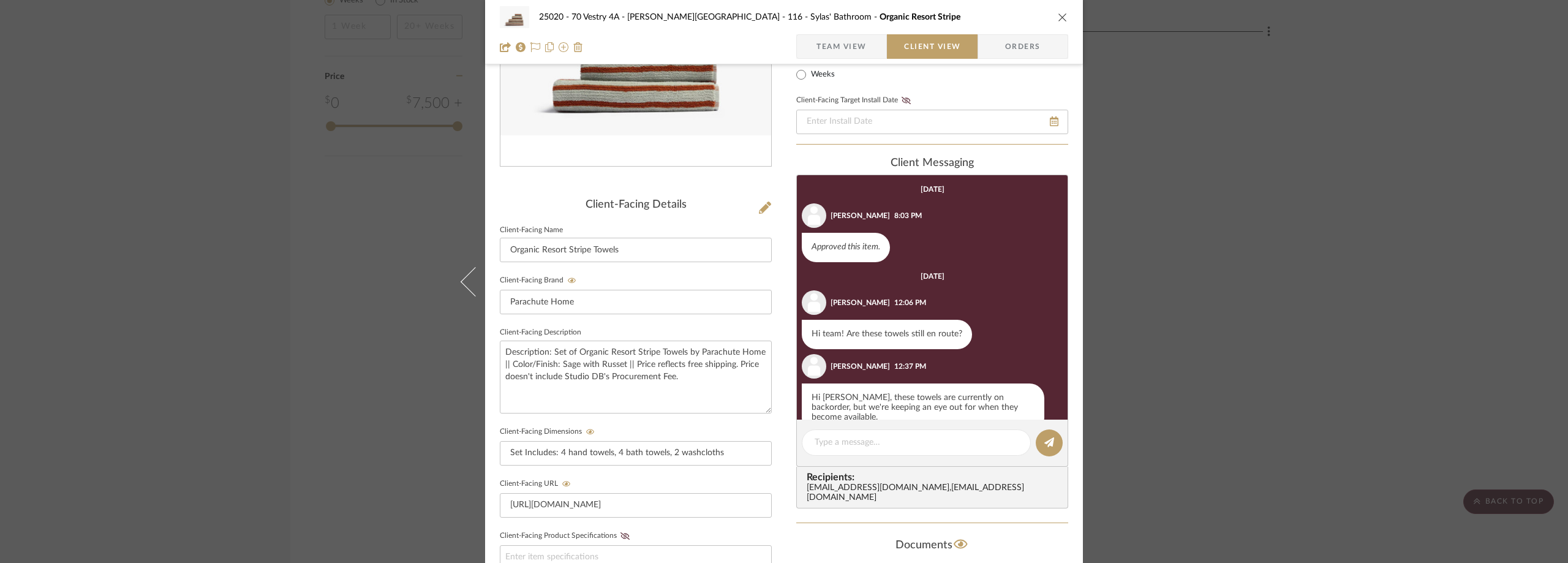
scroll to position [301, 0]
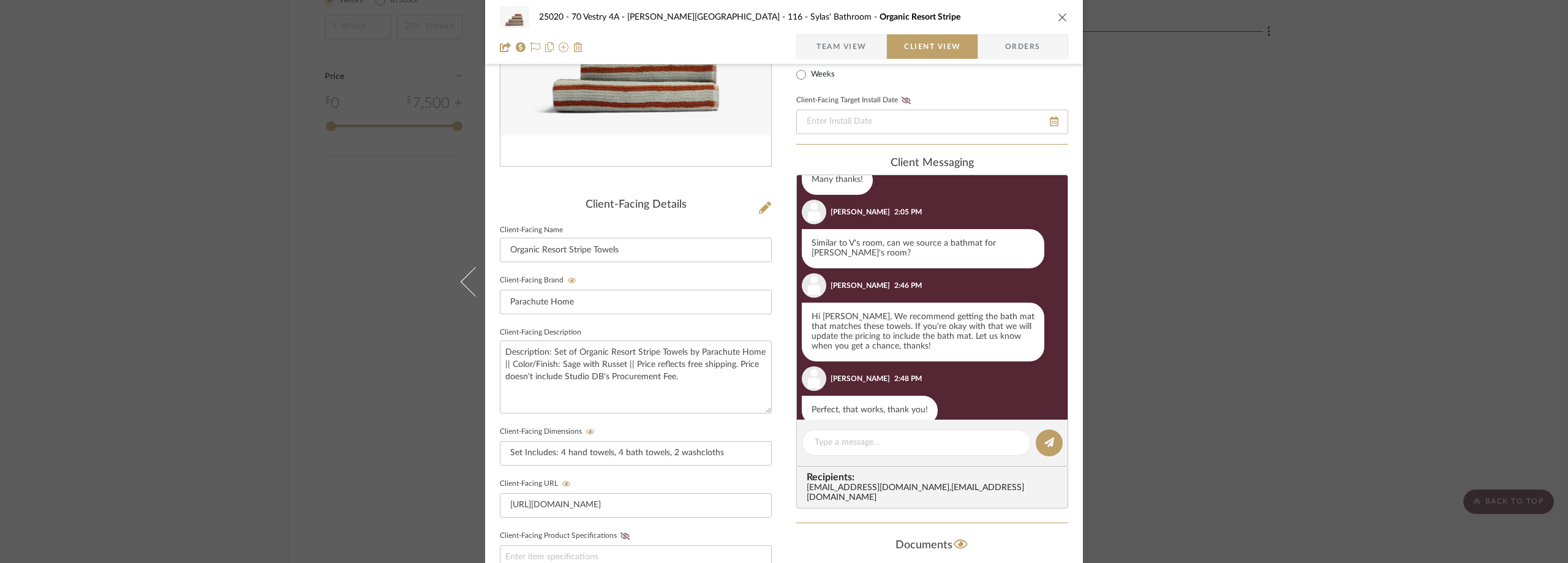
click at [296, 131] on div "25020 - 70 Vestry 4A - [PERSON_NAME] 116 - [PERSON_NAME]' Bathroom Organic Reso…" at bounding box center [784, 282] width 1568 height 563
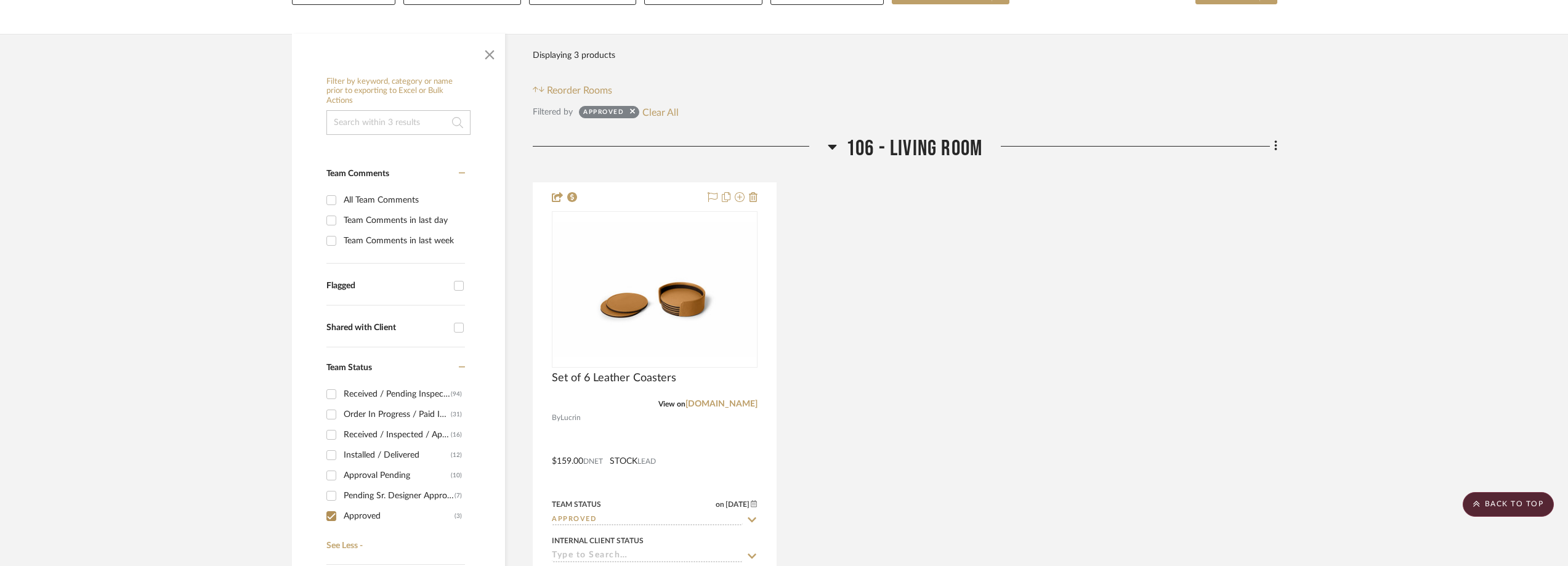
scroll to position [0, 0]
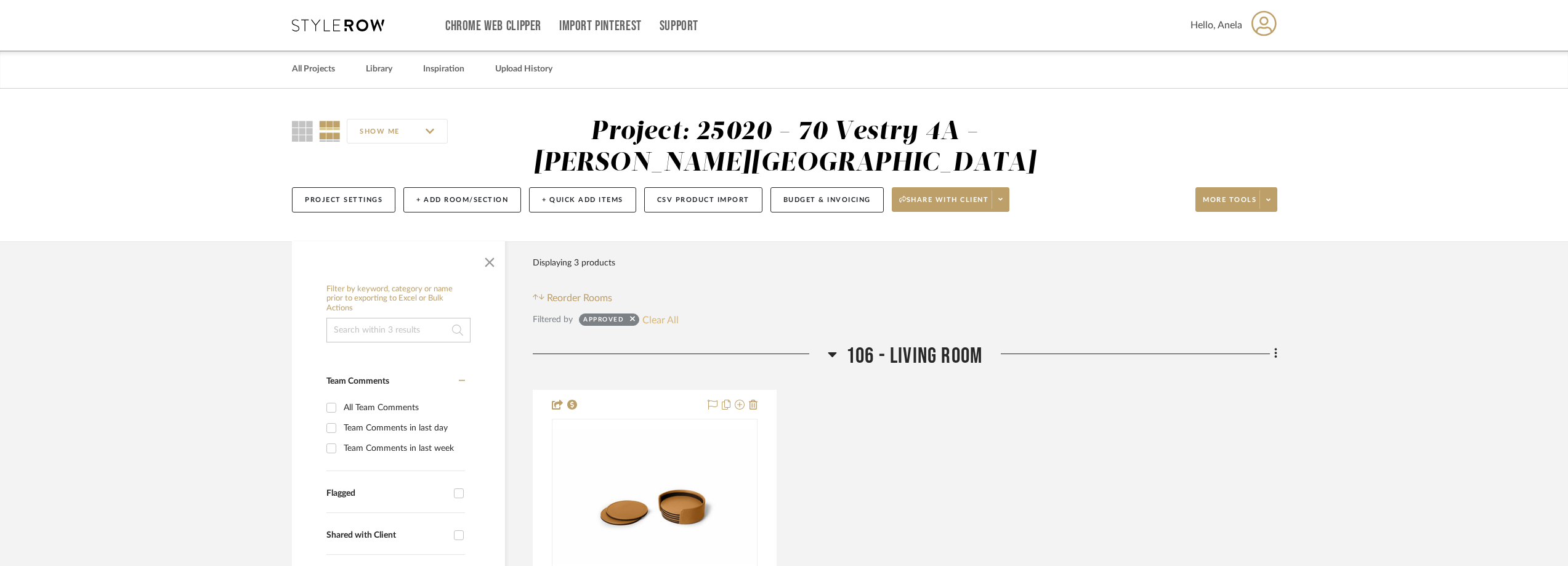
click at [663, 316] on button "Clear All" at bounding box center [660, 319] width 36 height 16
checkbox input "false"
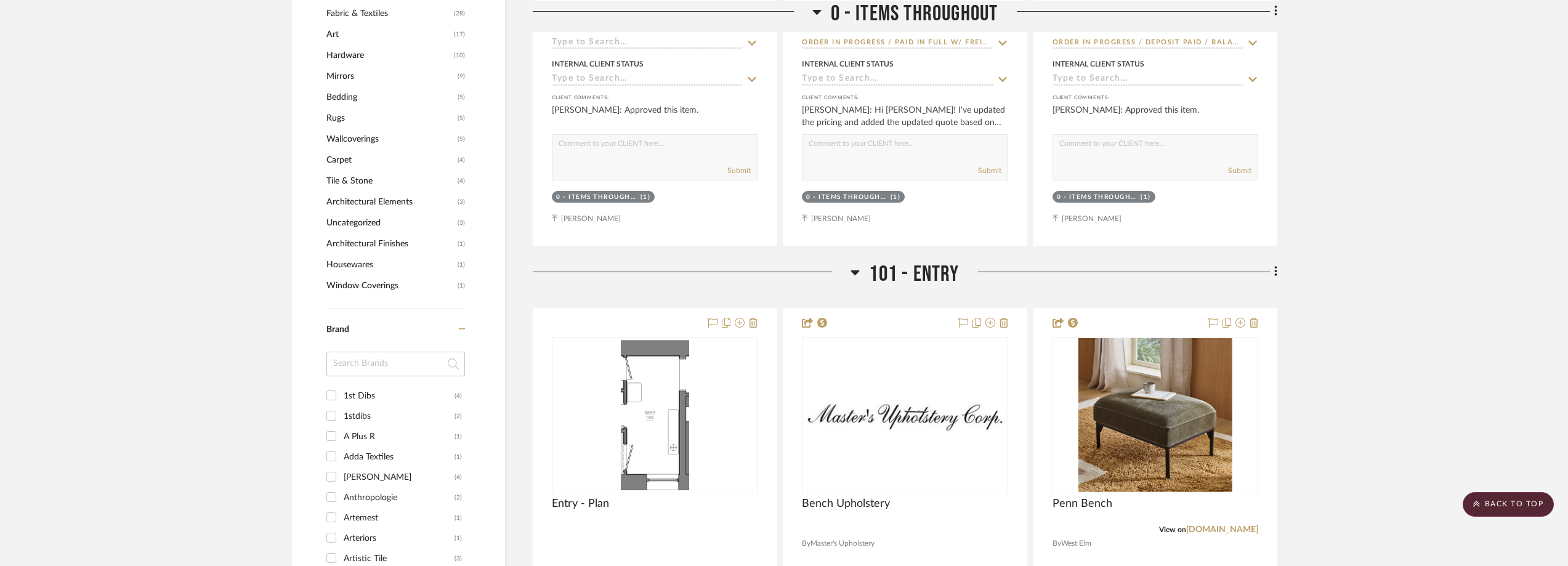
scroll to position [1232, 0]
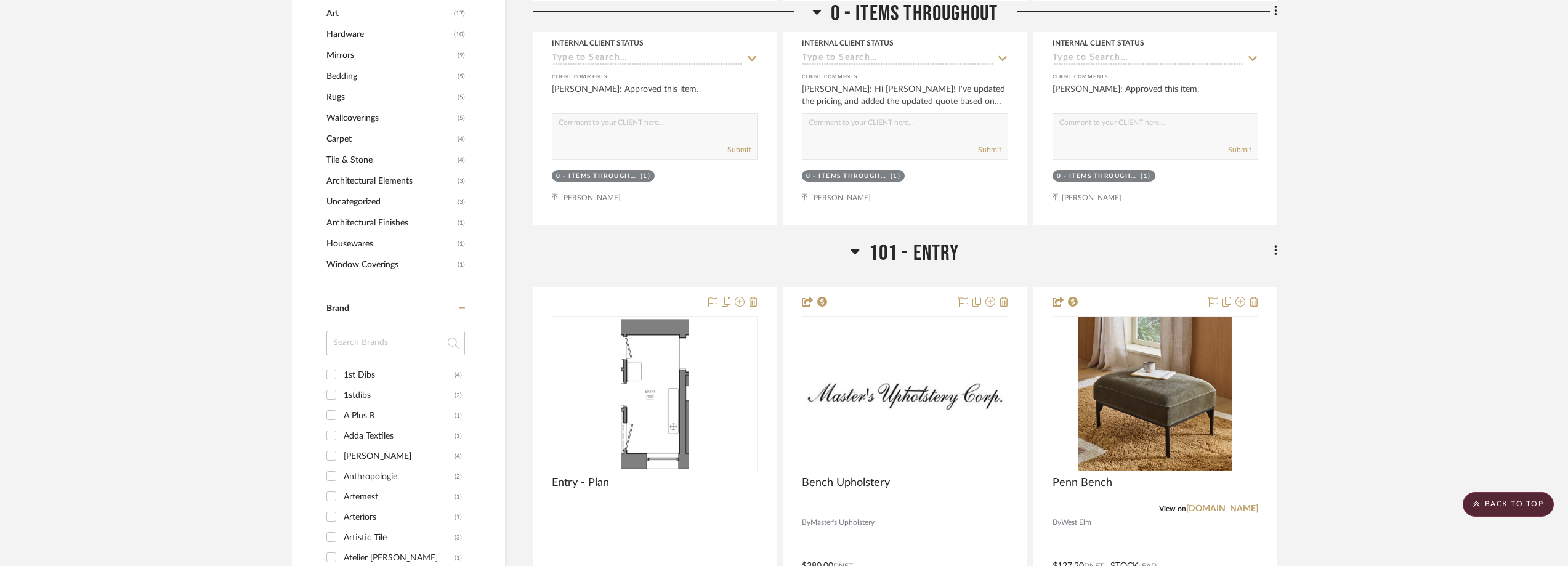
click at [345, 338] on input at bounding box center [395, 342] width 138 height 25
type input "[PERSON_NAME]"
click at [417, 377] on div "Tappan Collective" at bounding box center [399, 375] width 111 height 20
click at [342, 377] on input "Tappan Collective (2)" at bounding box center [331, 374] width 20 height 20
checkbox input "true"
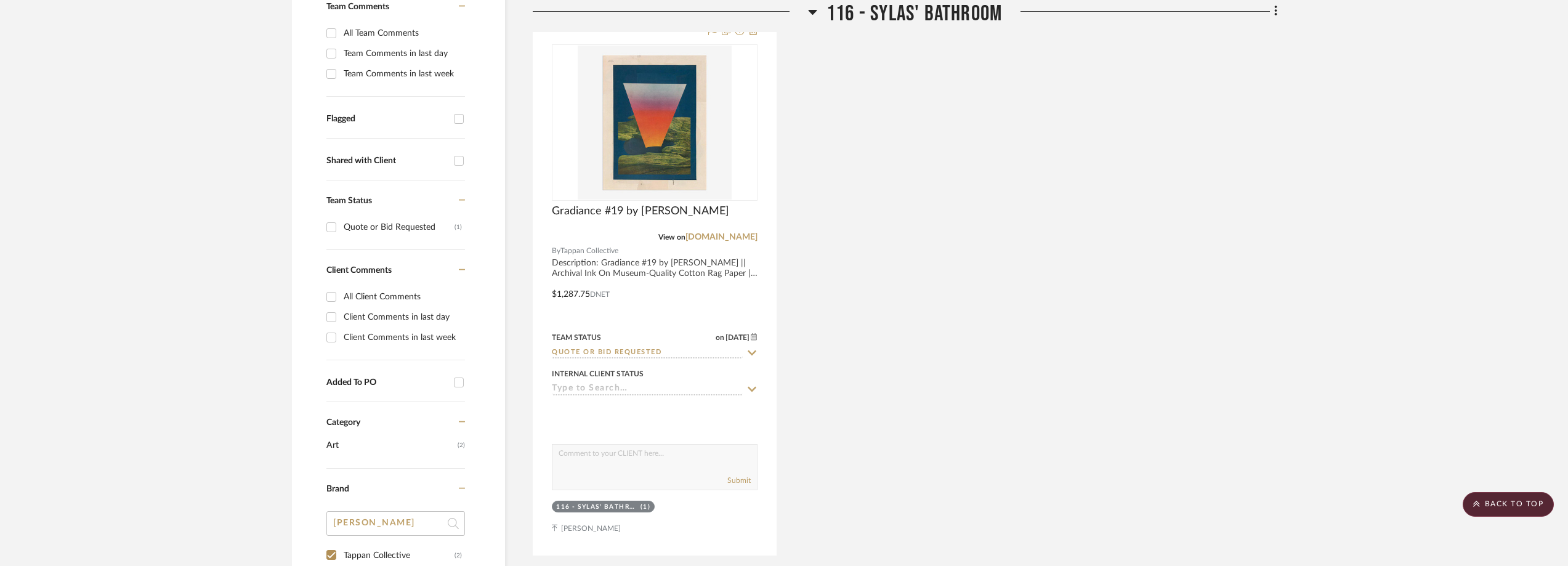
scroll to position [252, 0]
